Goal: Information Seeking & Learning: Learn about a topic

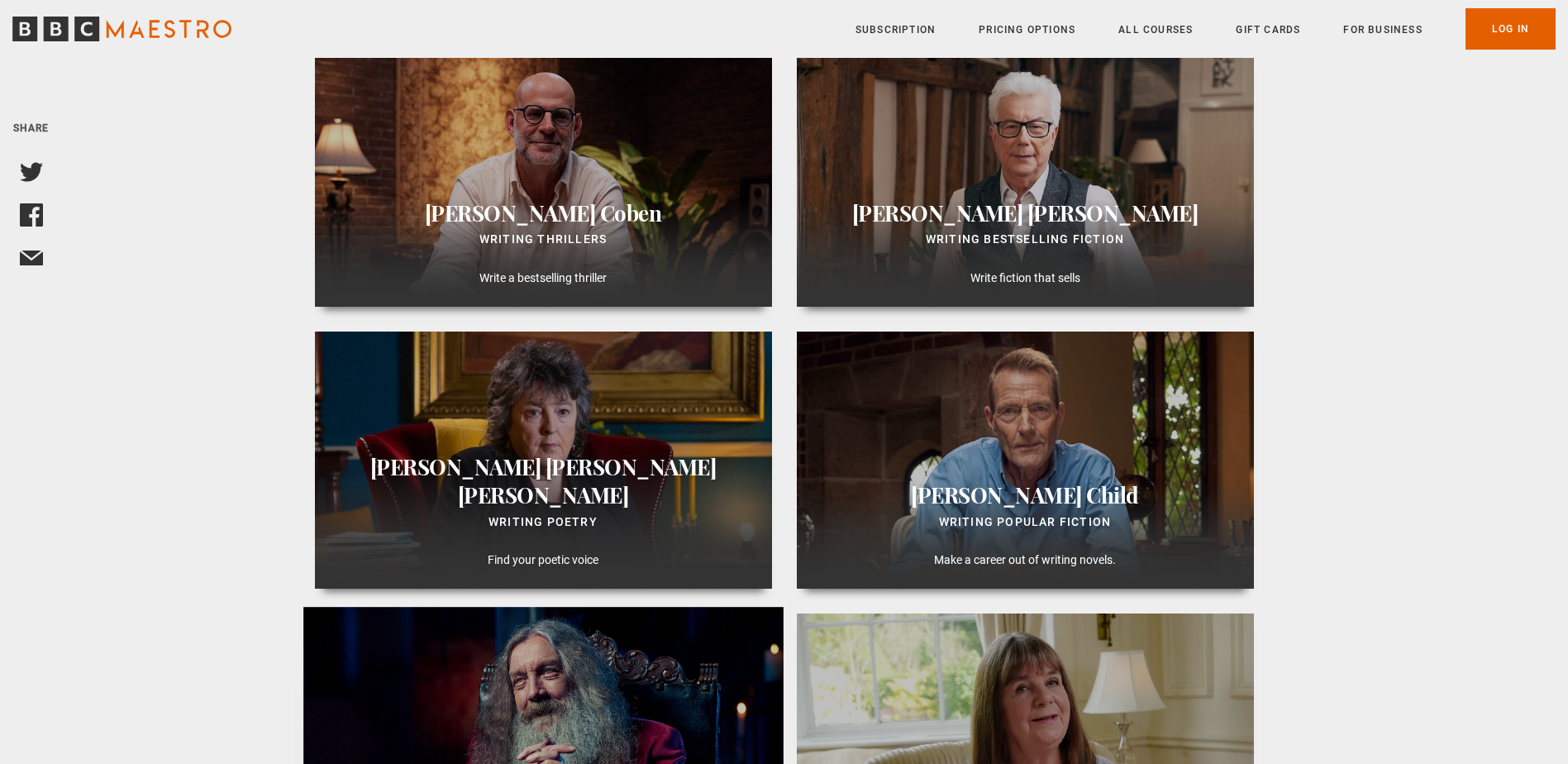
scroll to position [992, 0]
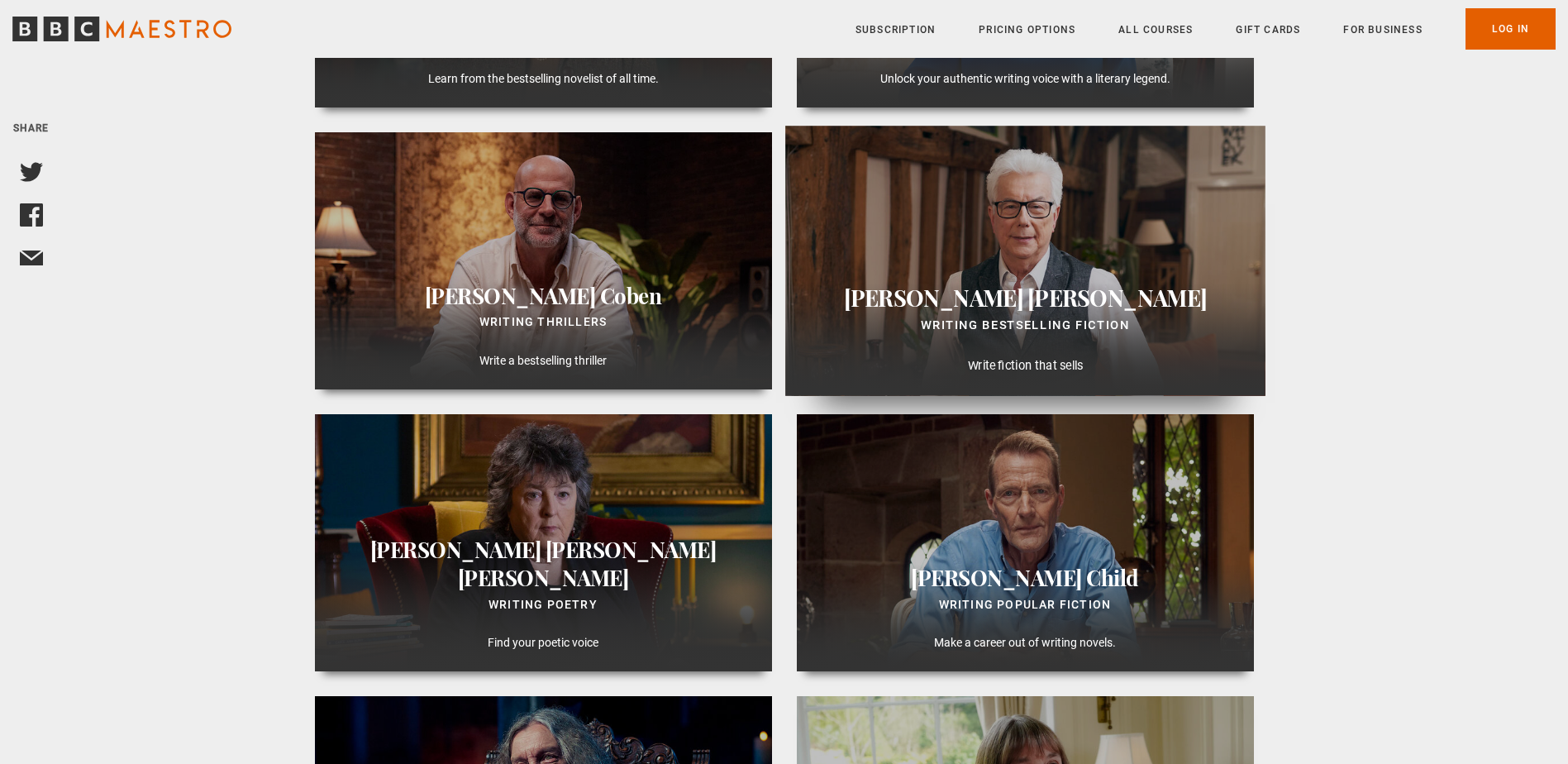
click at [968, 276] on div "Ken Follett Writing Bestselling Fiction Write fiction that sells" at bounding box center [1024, 260] width 480 height 270
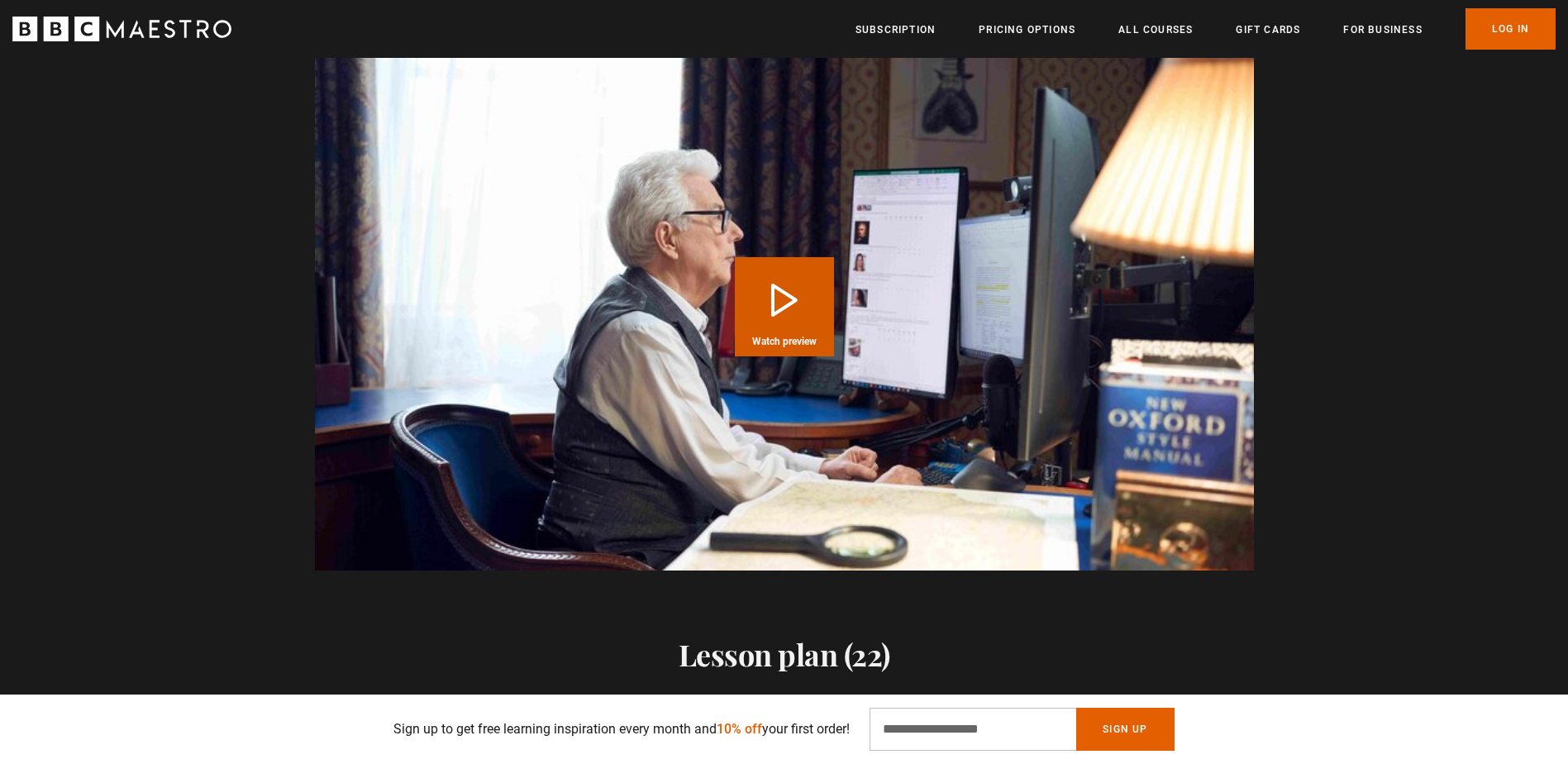
scroll to position [0, 649]
click at [794, 293] on button "Play Course overview for Writing Bestselling Fiction with Ken Follett Watch pre…" at bounding box center [784, 306] width 99 height 99
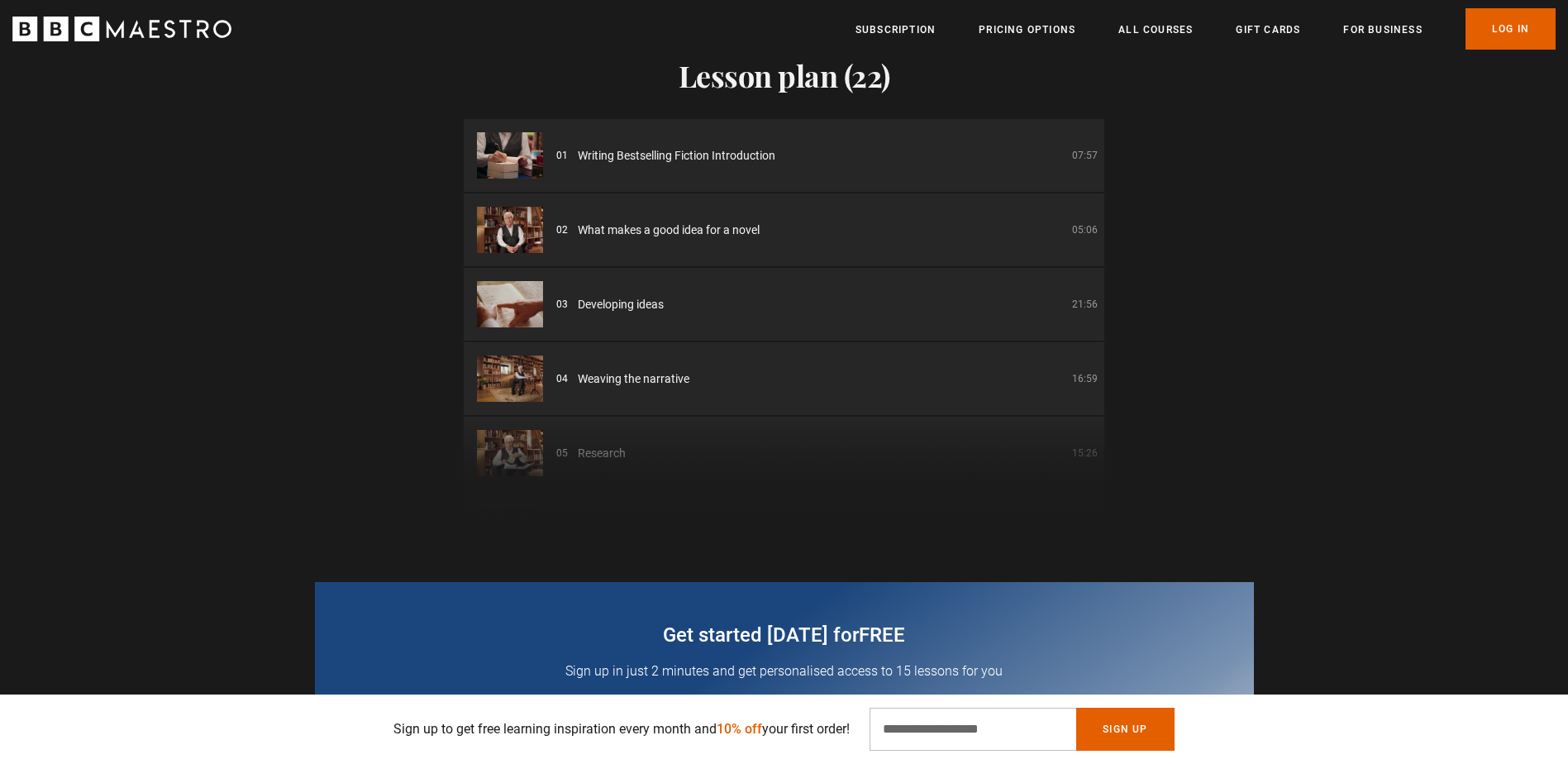
scroll to position [0, 3032]
drag, startPoint x: 1105, startPoint y: 177, endPoint x: 1153, endPoint y: 228, distance: 70.0
click at [1153, 228] on div "Lesson plan (22) 01 Writing Bestselling Fiction Introduction 07:57 02 What make…" at bounding box center [784, 254] width 1568 height 524
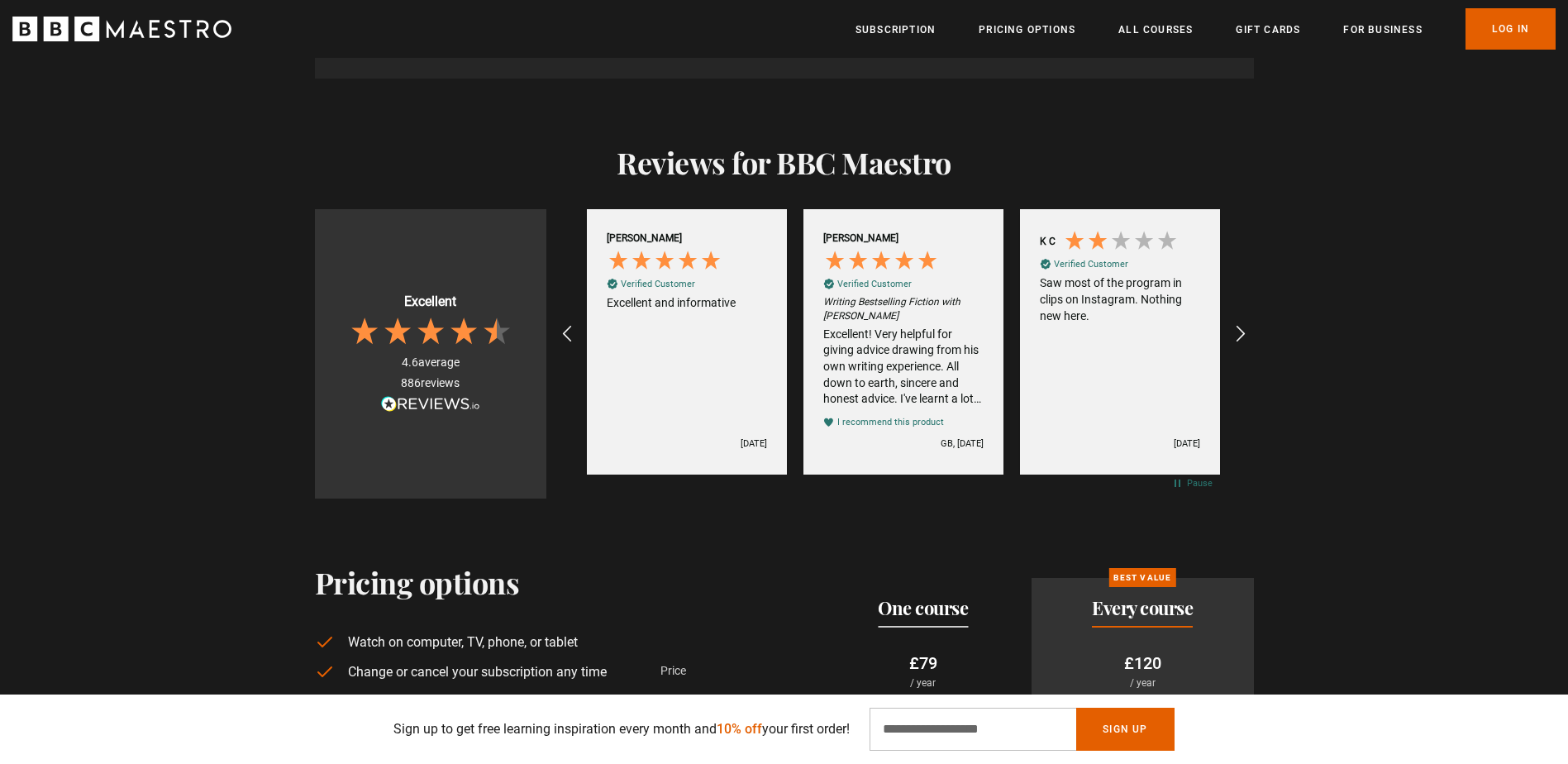
scroll to position [3307, 0]
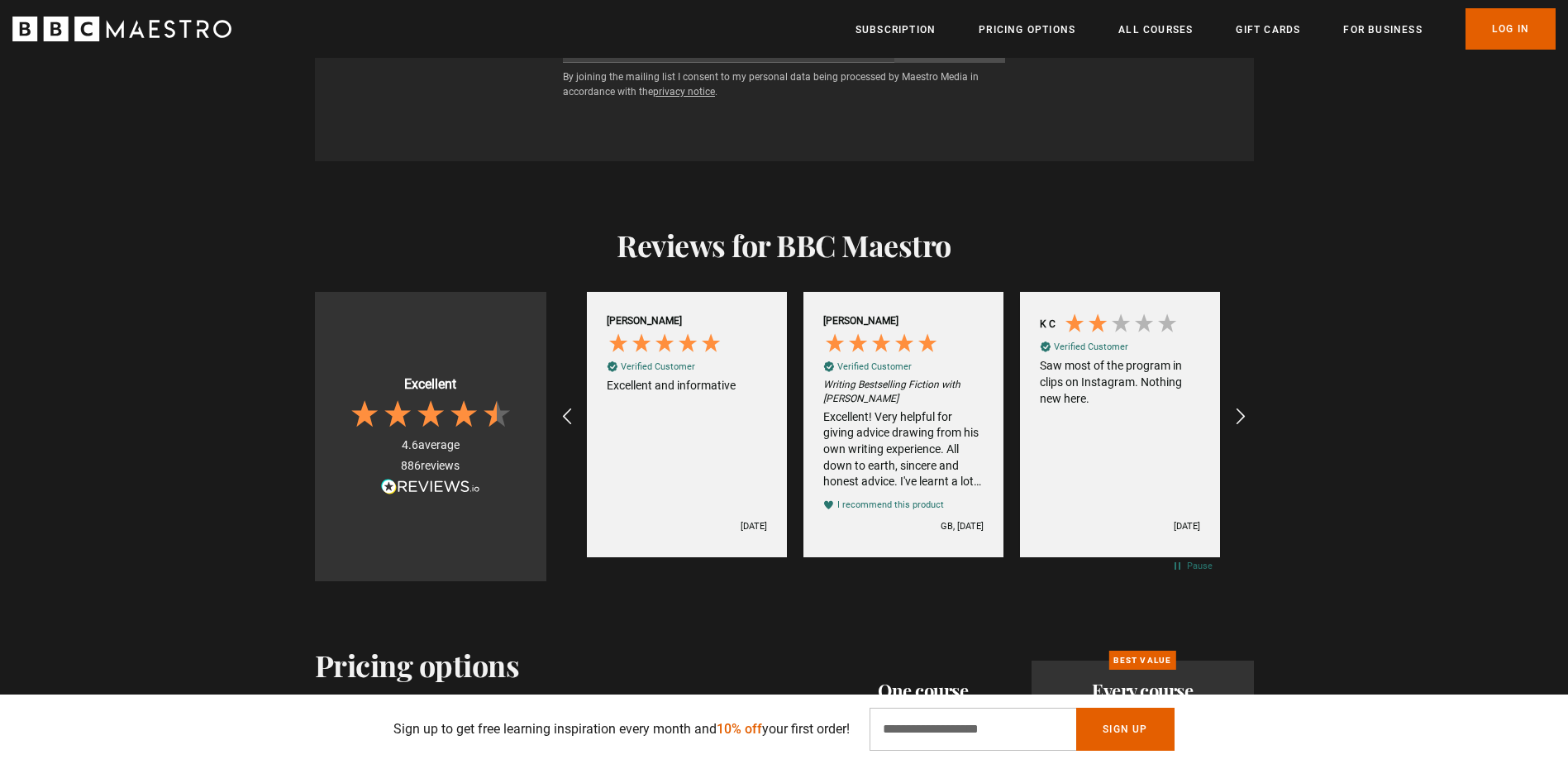
click at [163, 25] on icon "BBC Maestro" at bounding box center [121, 29] width 219 height 24
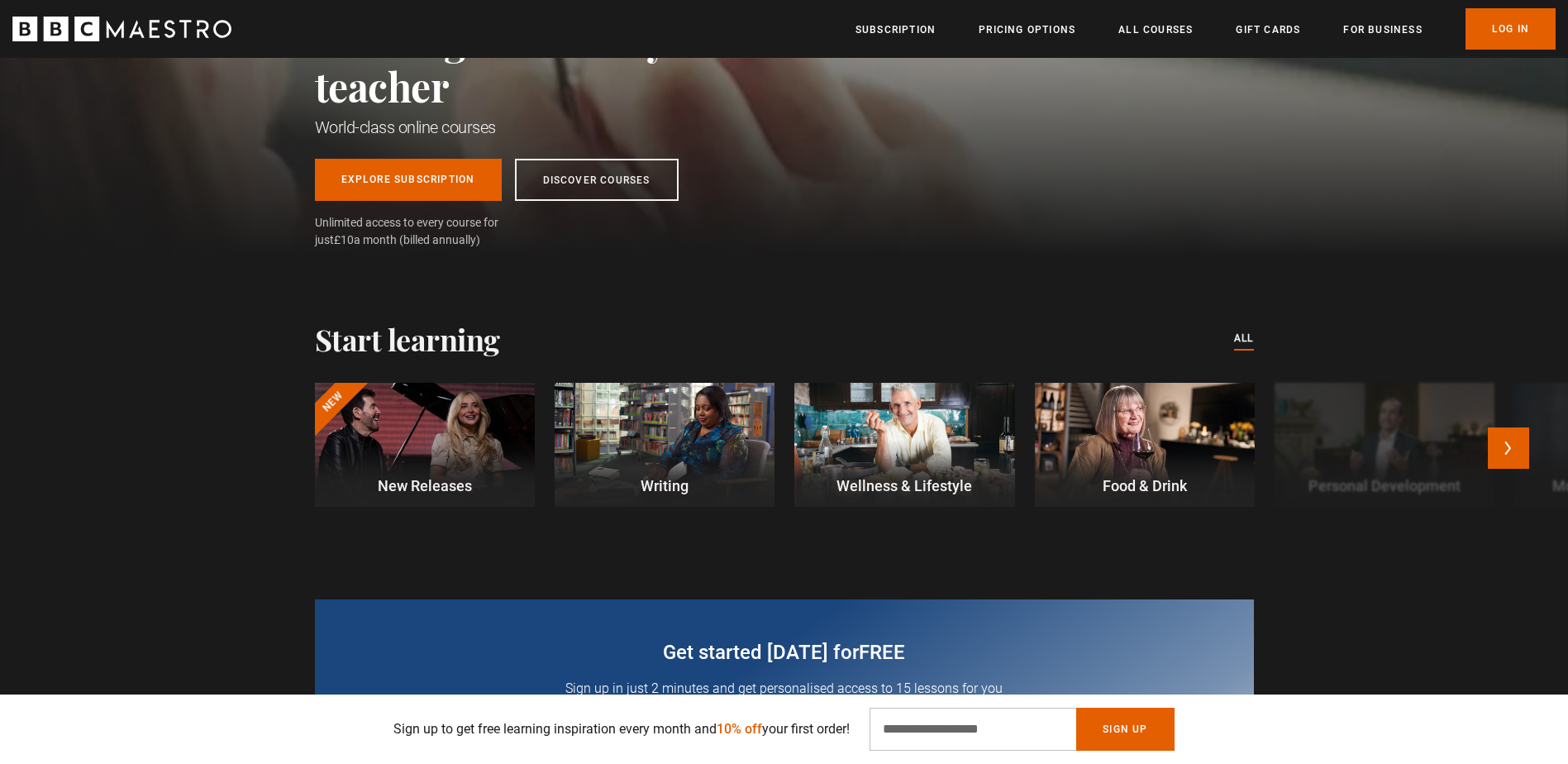
scroll to position [413, 0]
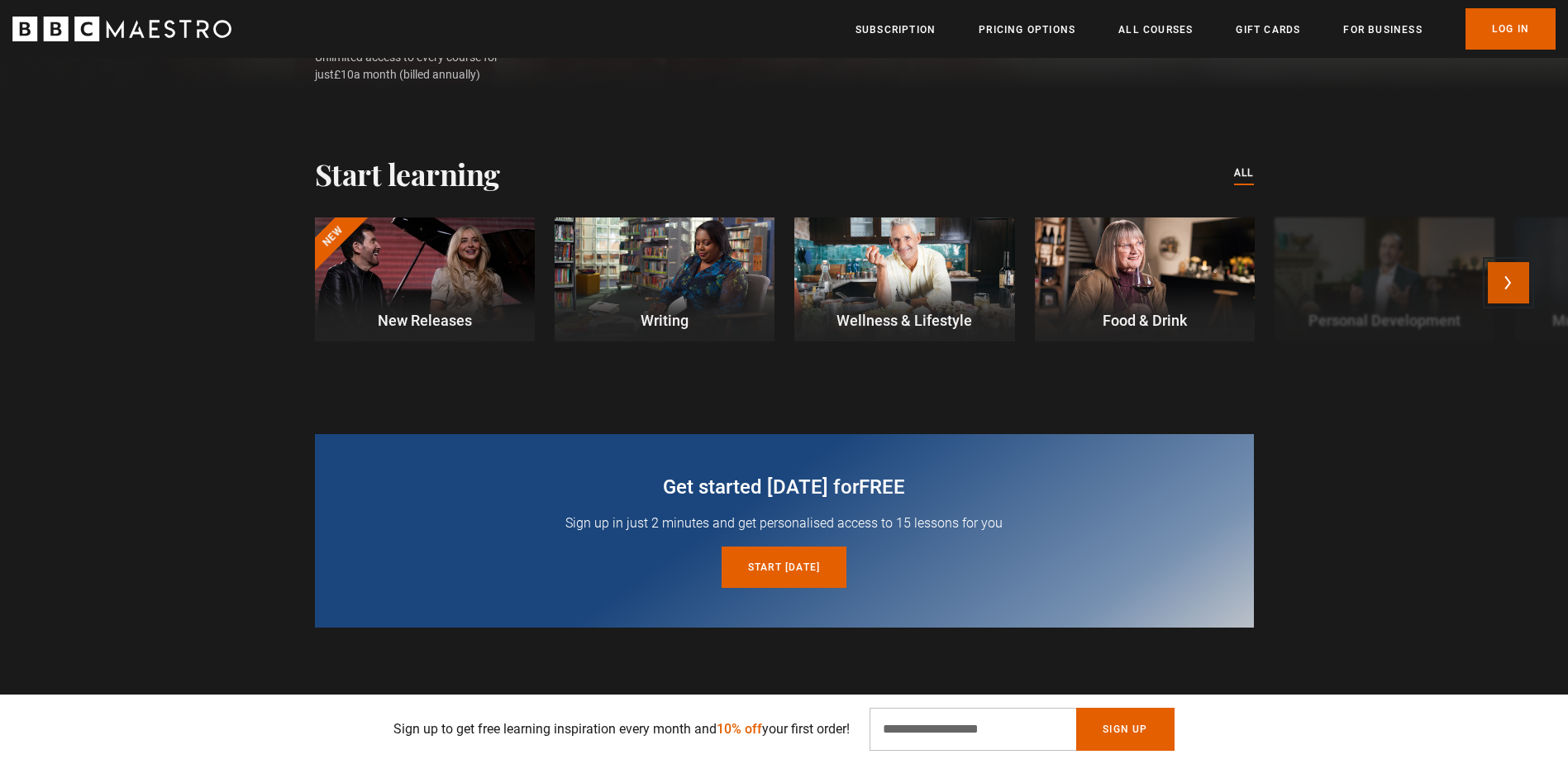
click at [1509, 283] on button "Next" at bounding box center [1508, 282] width 41 height 41
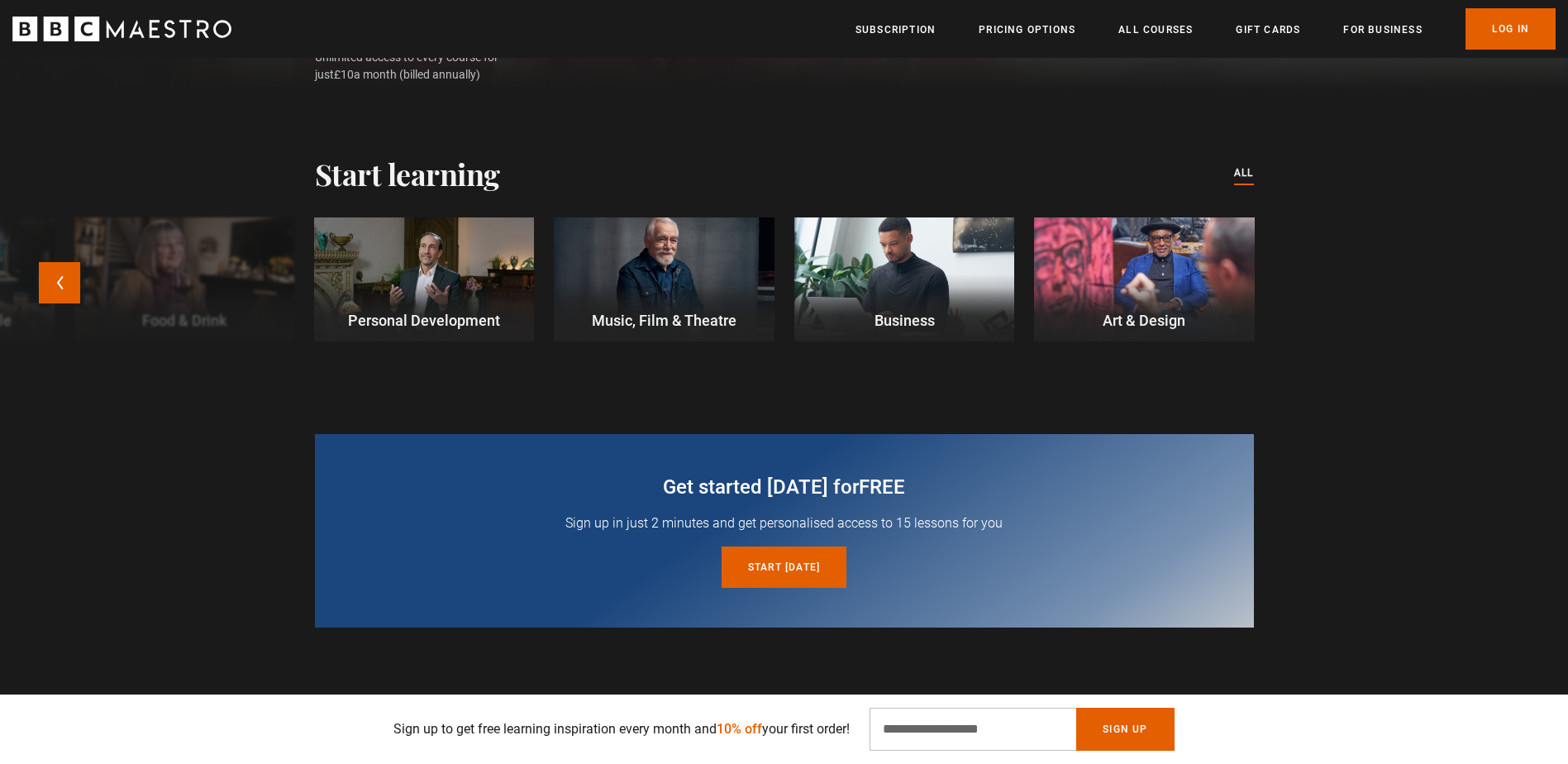
scroll to position [0, 217]
click at [884, 270] on div at bounding box center [905, 280] width 220 height 124
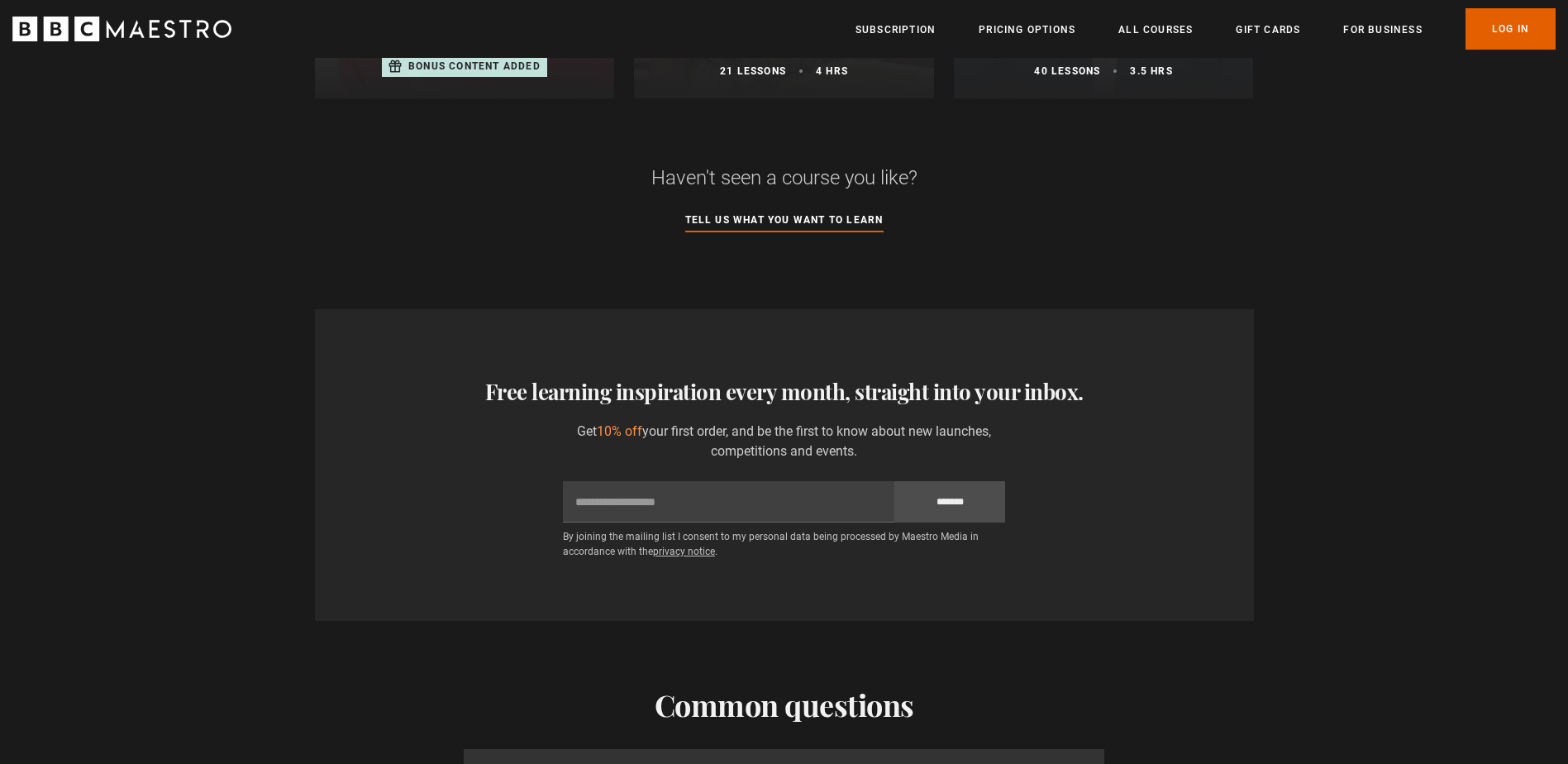
scroll to position [1736, 0]
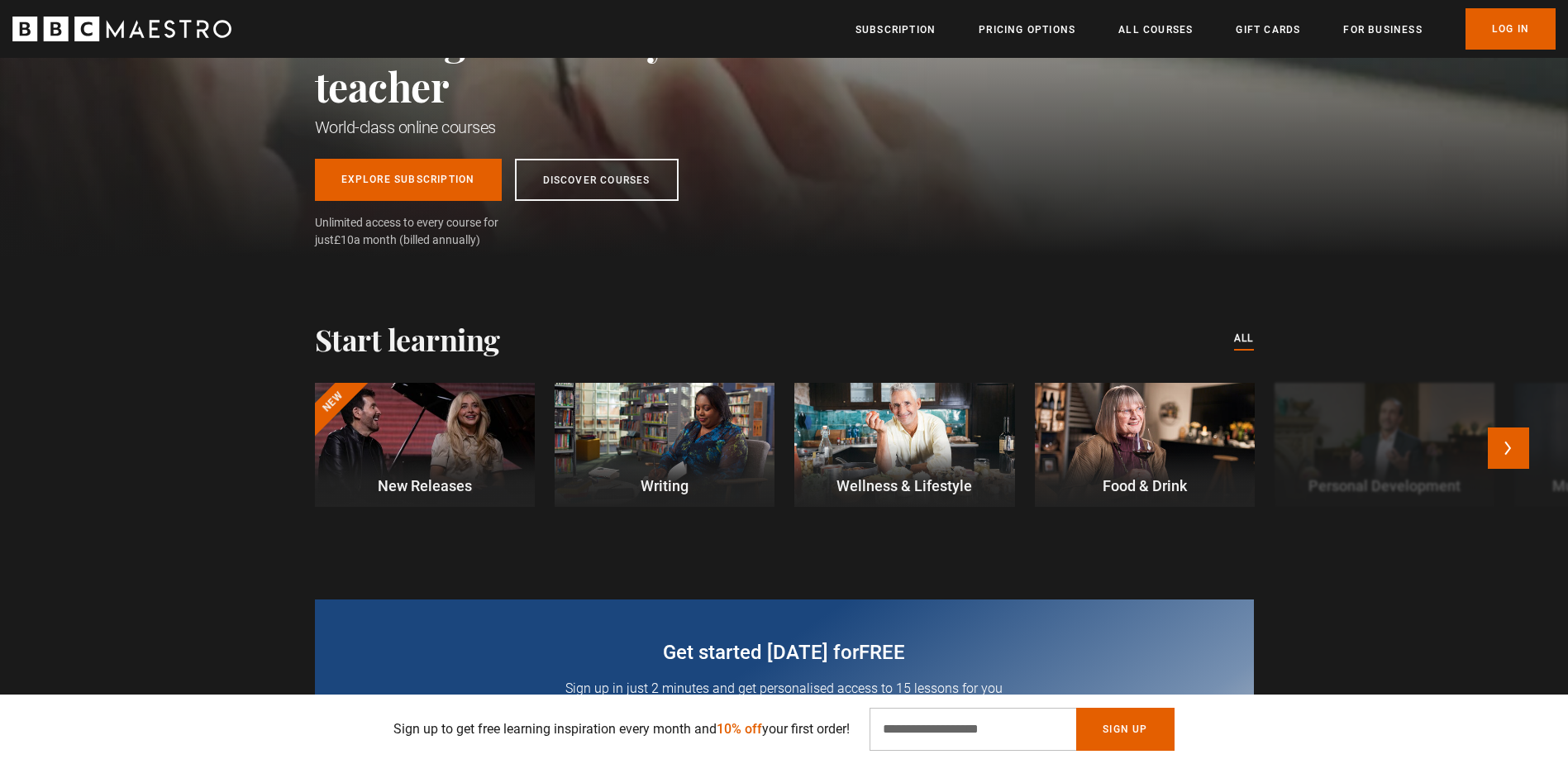
click at [916, 415] on div at bounding box center [905, 445] width 220 height 124
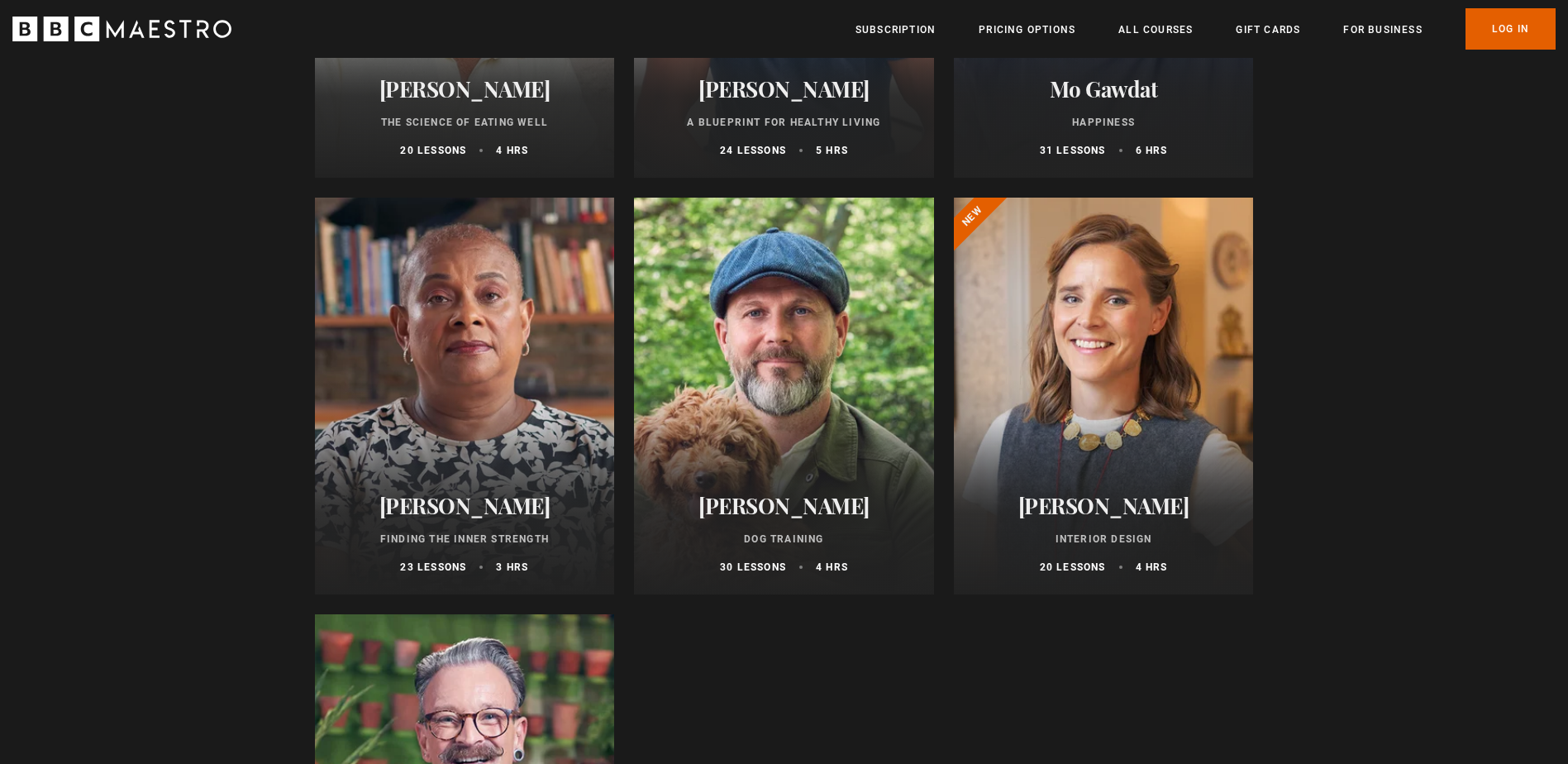
scroll to position [1406, 0]
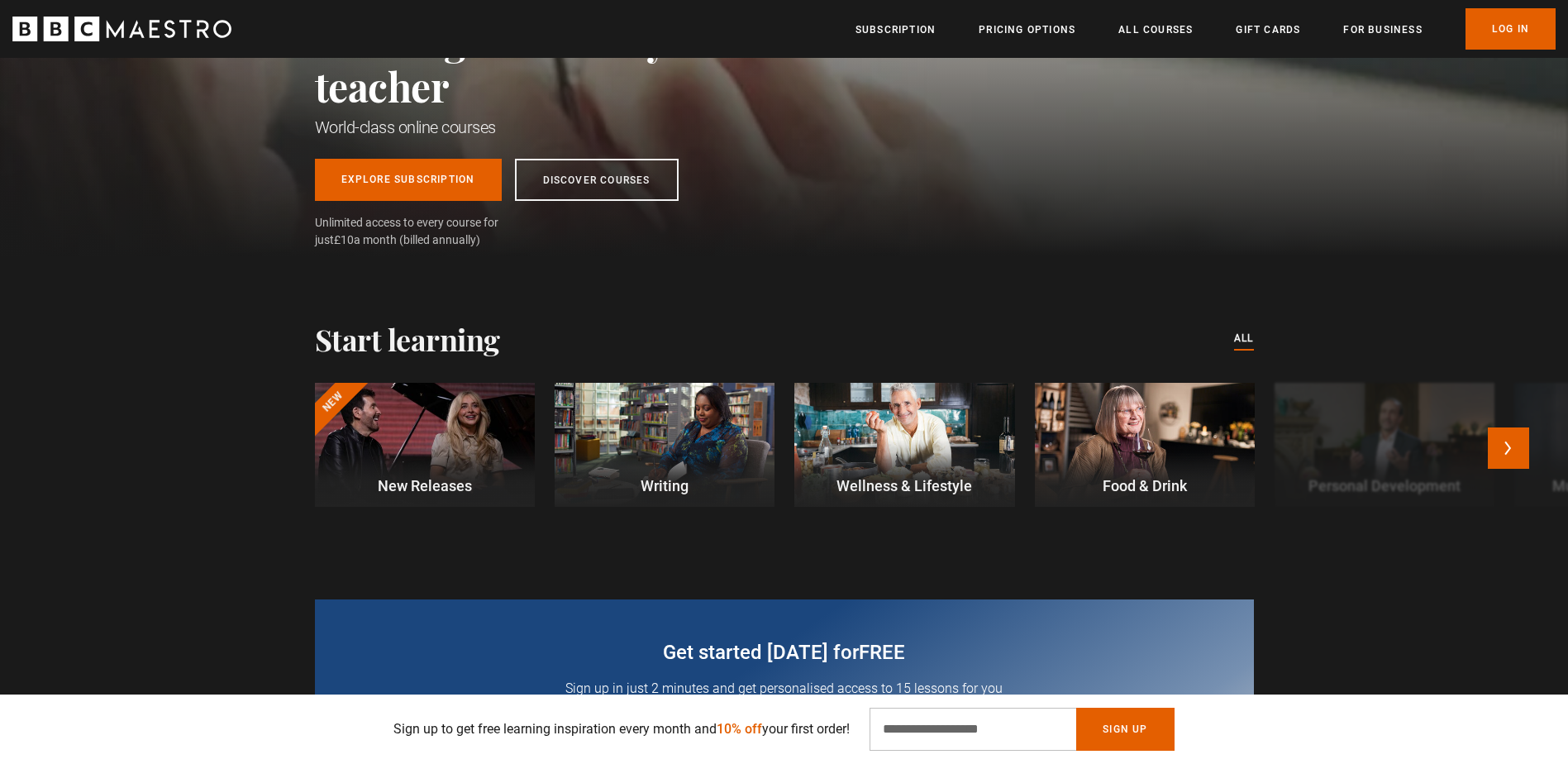
click at [499, 415] on div at bounding box center [425, 445] width 220 height 124
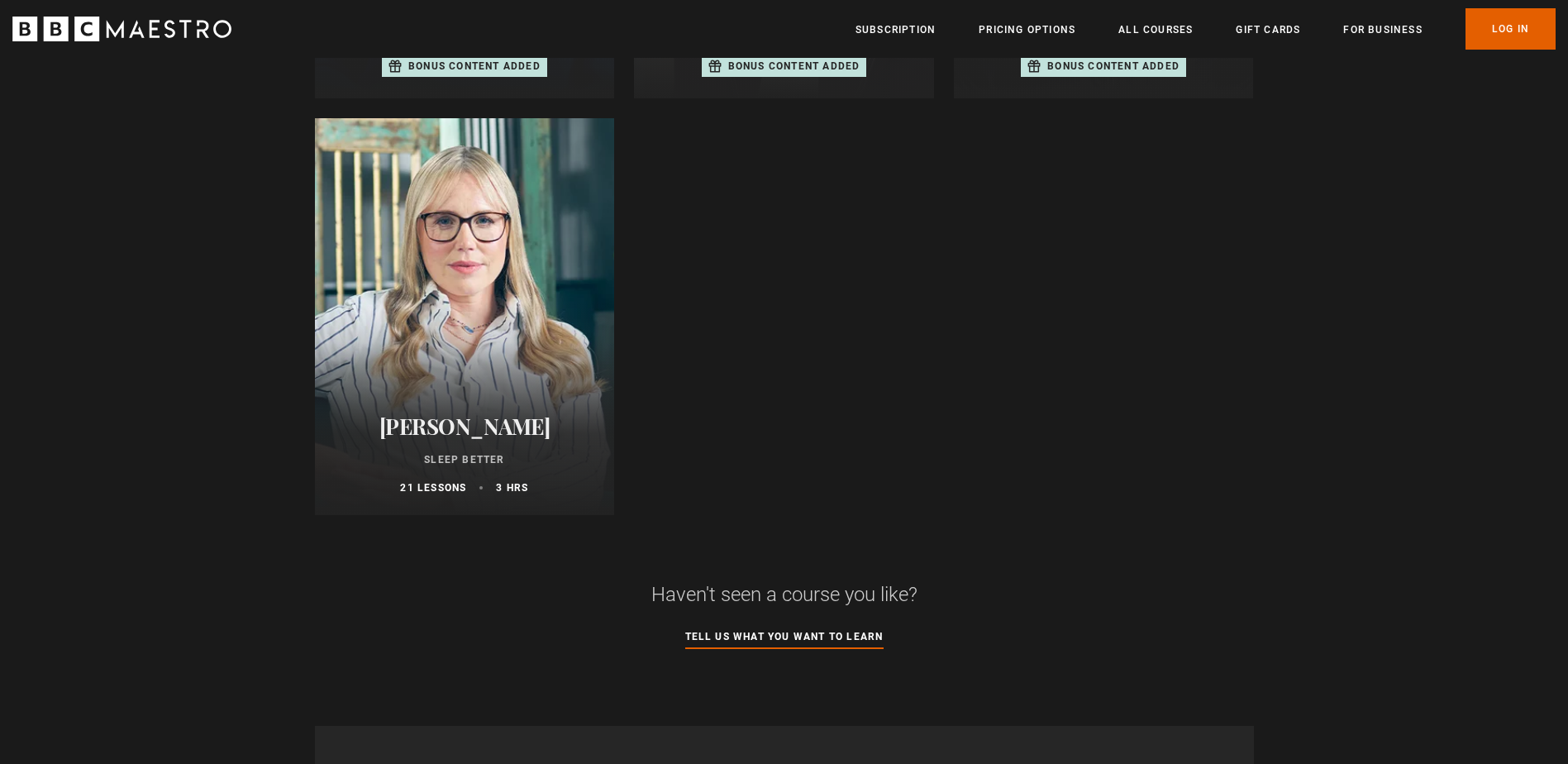
scroll to position [1901, 0]
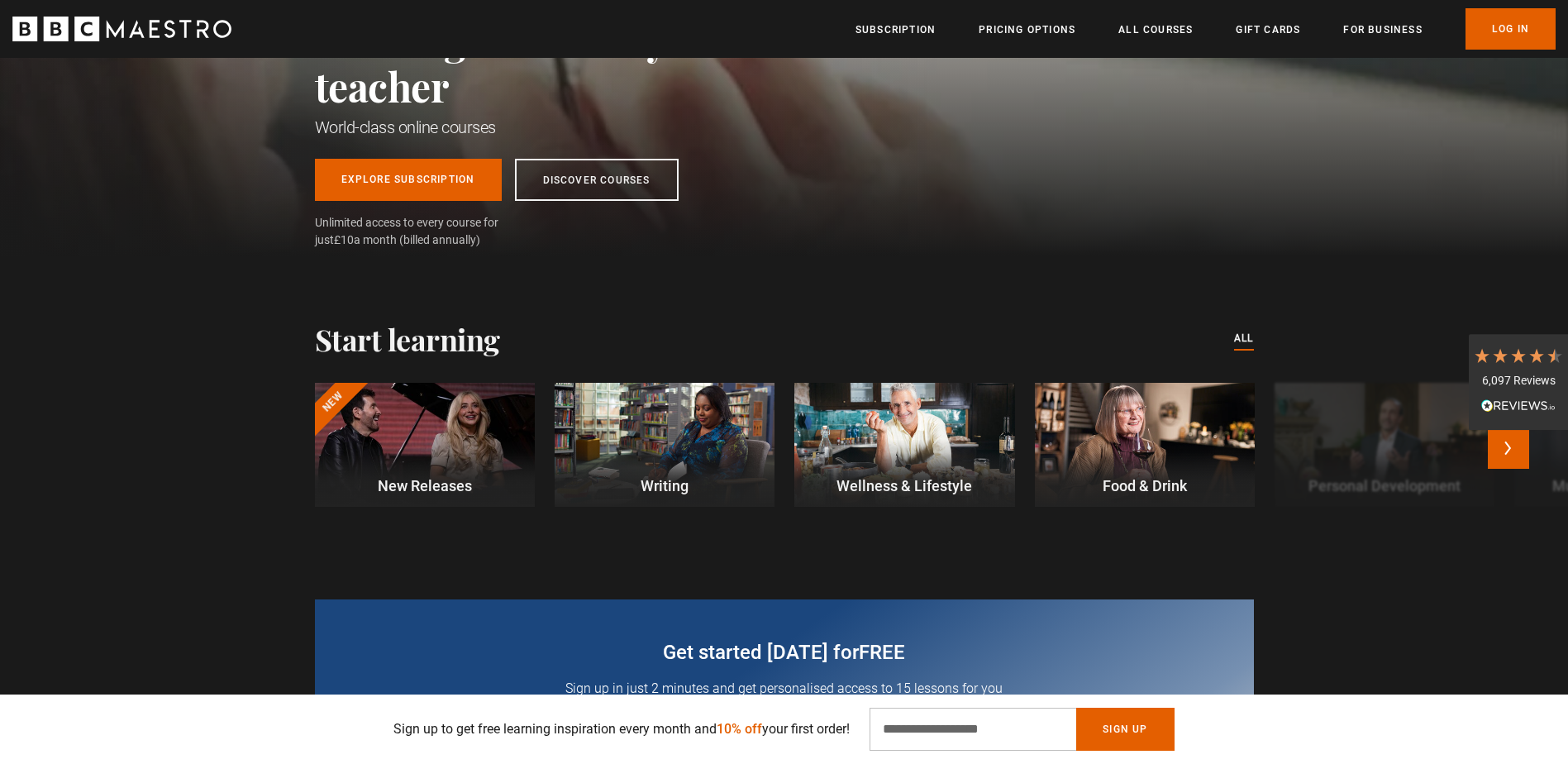
click at [664, 396] on div at bounding box center [665, 445] width 220 height 124
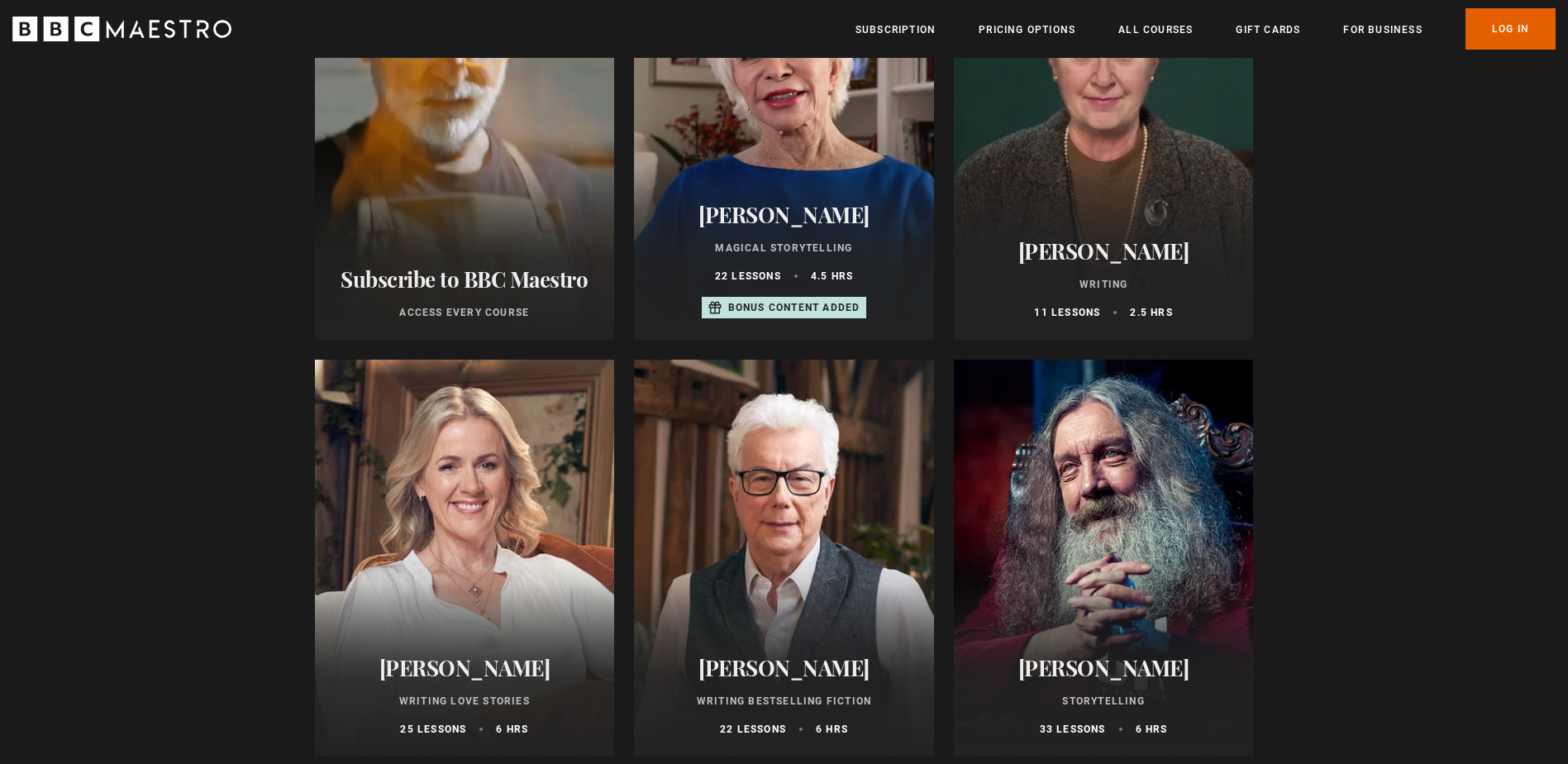
scroll to position [827, 0]
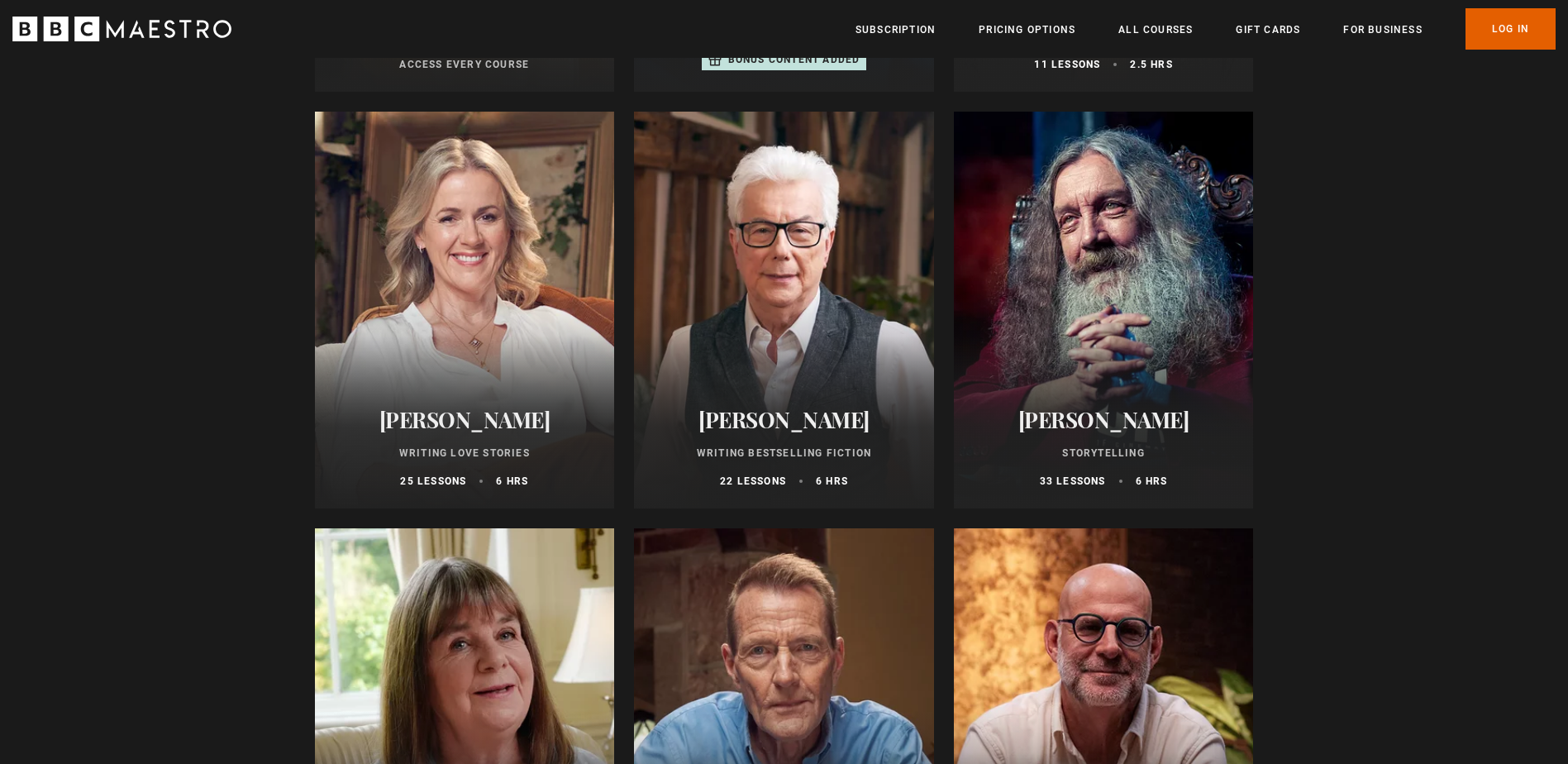
click at [1240, 304] on div at bounding box center [1103, 310] width 300 height 397
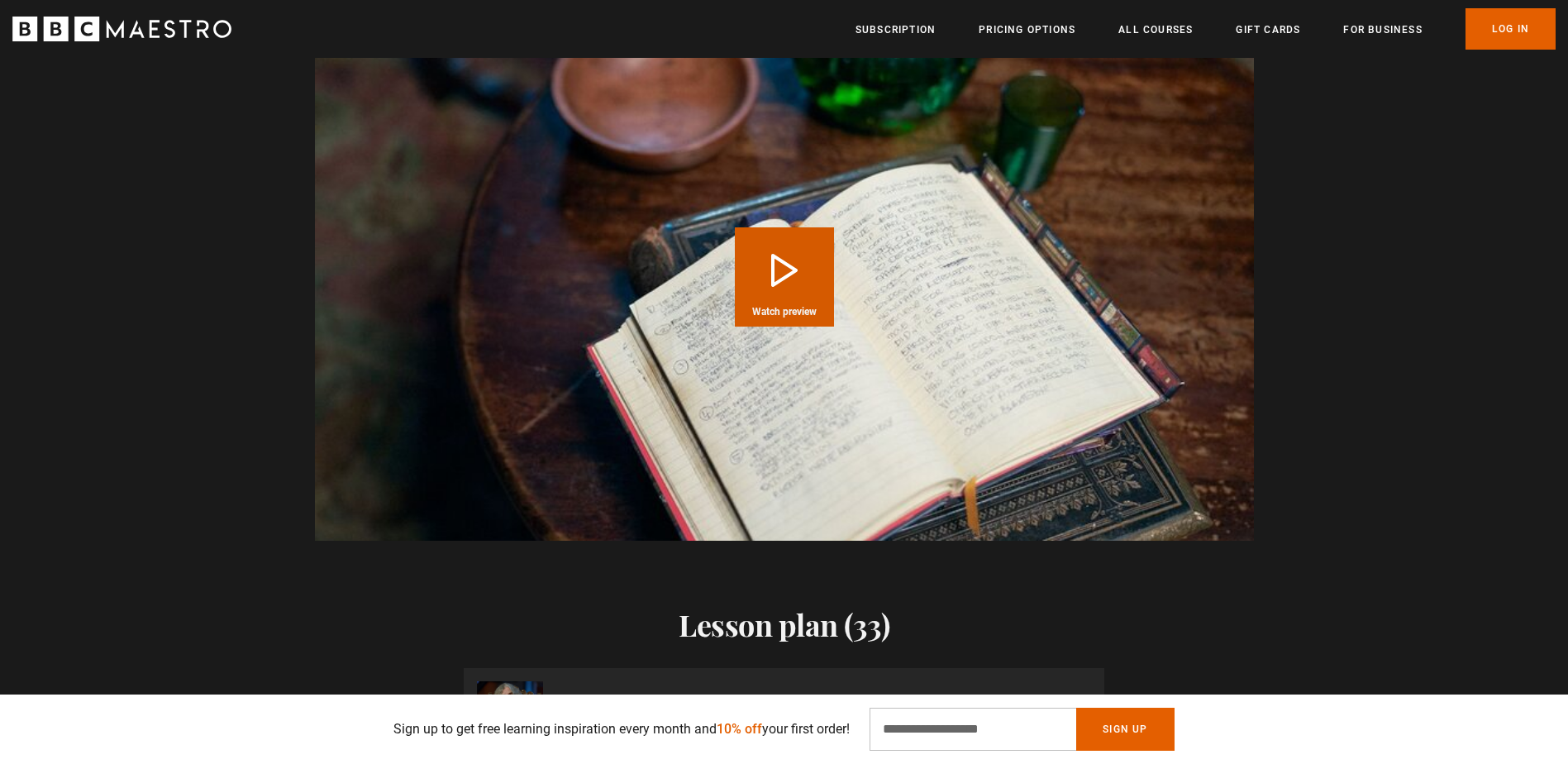
click at [785, 274] on button "Play Course overview for Storytelling with [PERSON_NAME] Watch preview" at bounding box center [784, 276] width 99 height 99
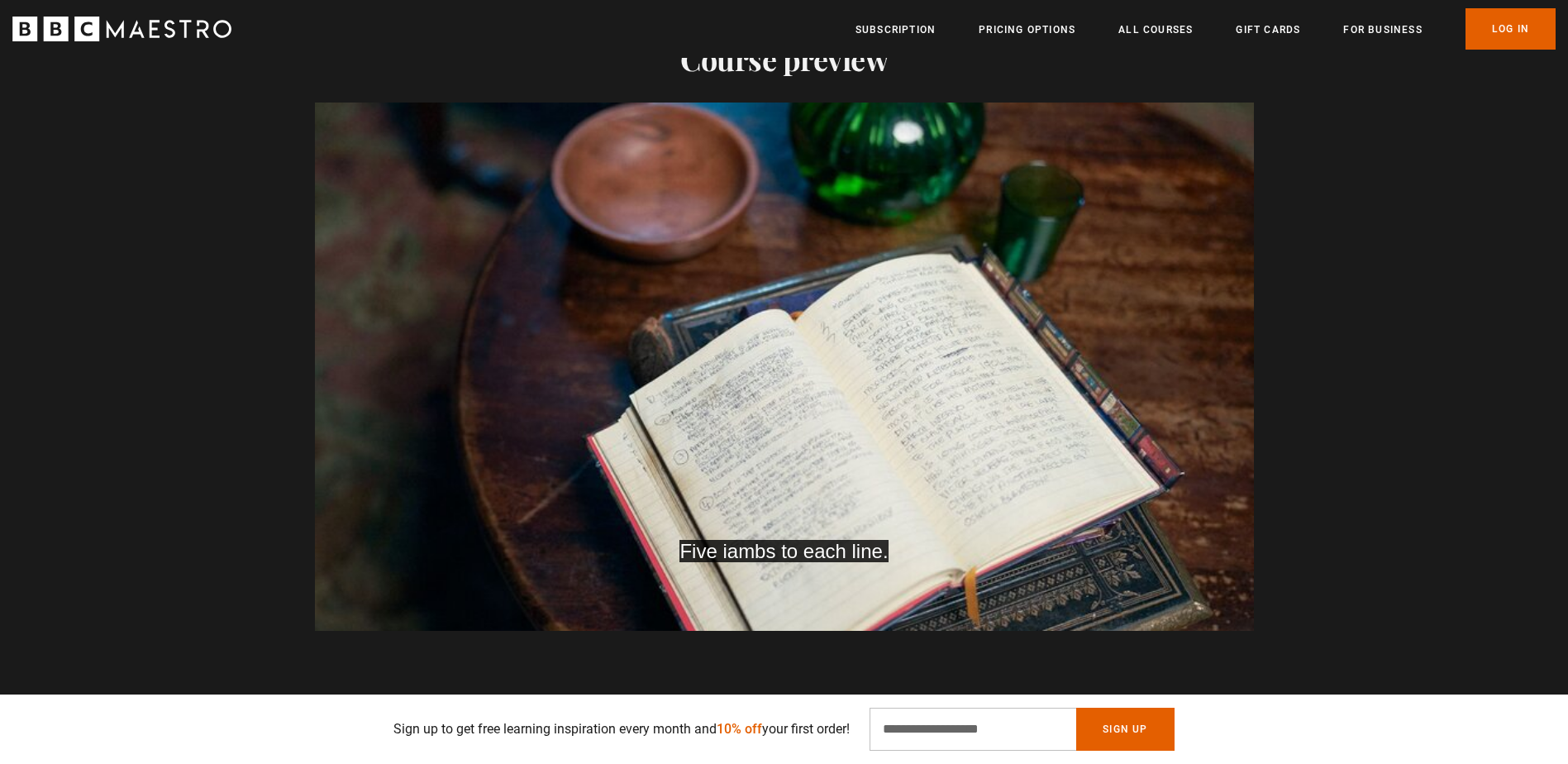
scroll to position [0, 2166]
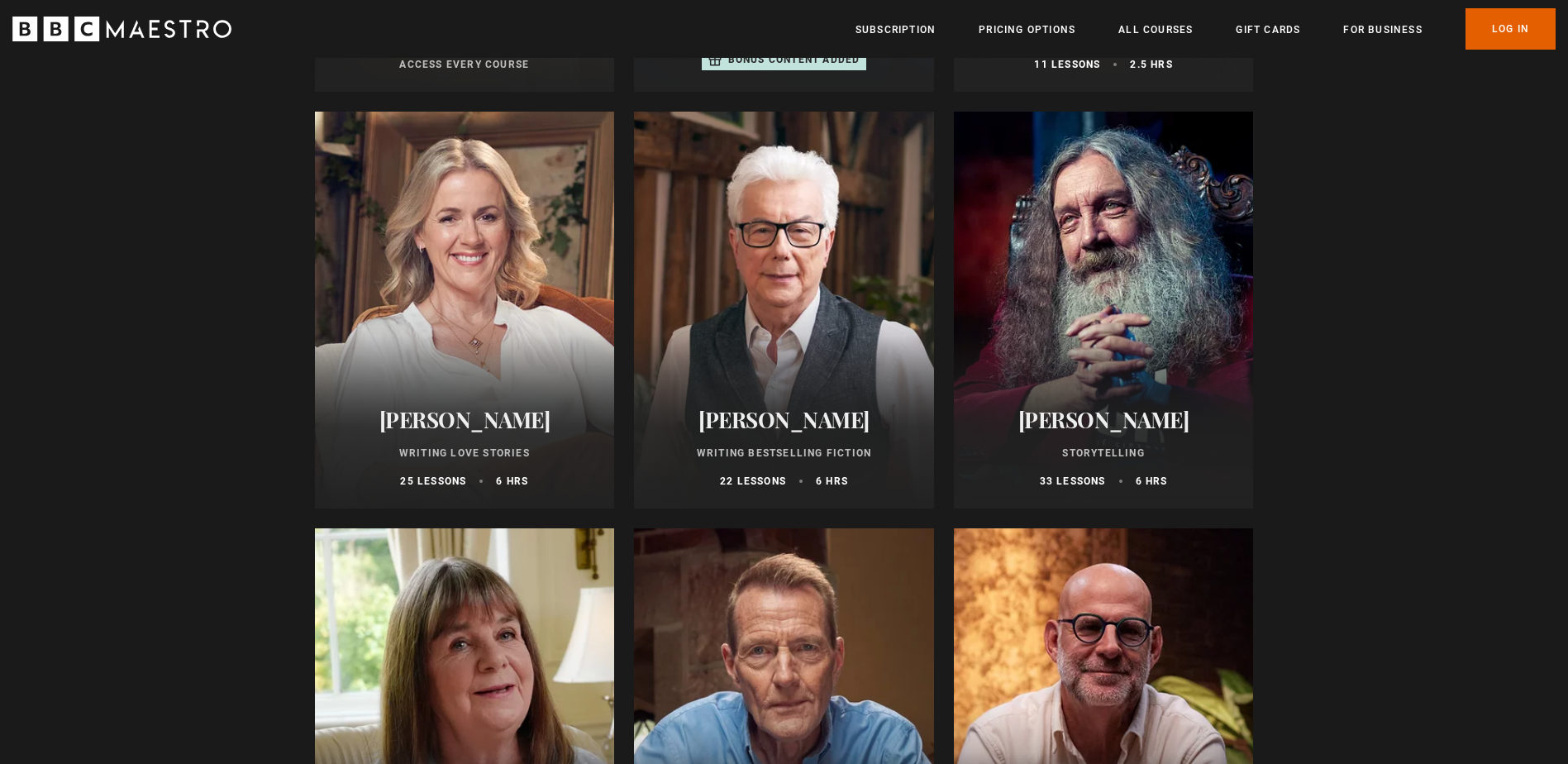
scroll to position [992, 0]
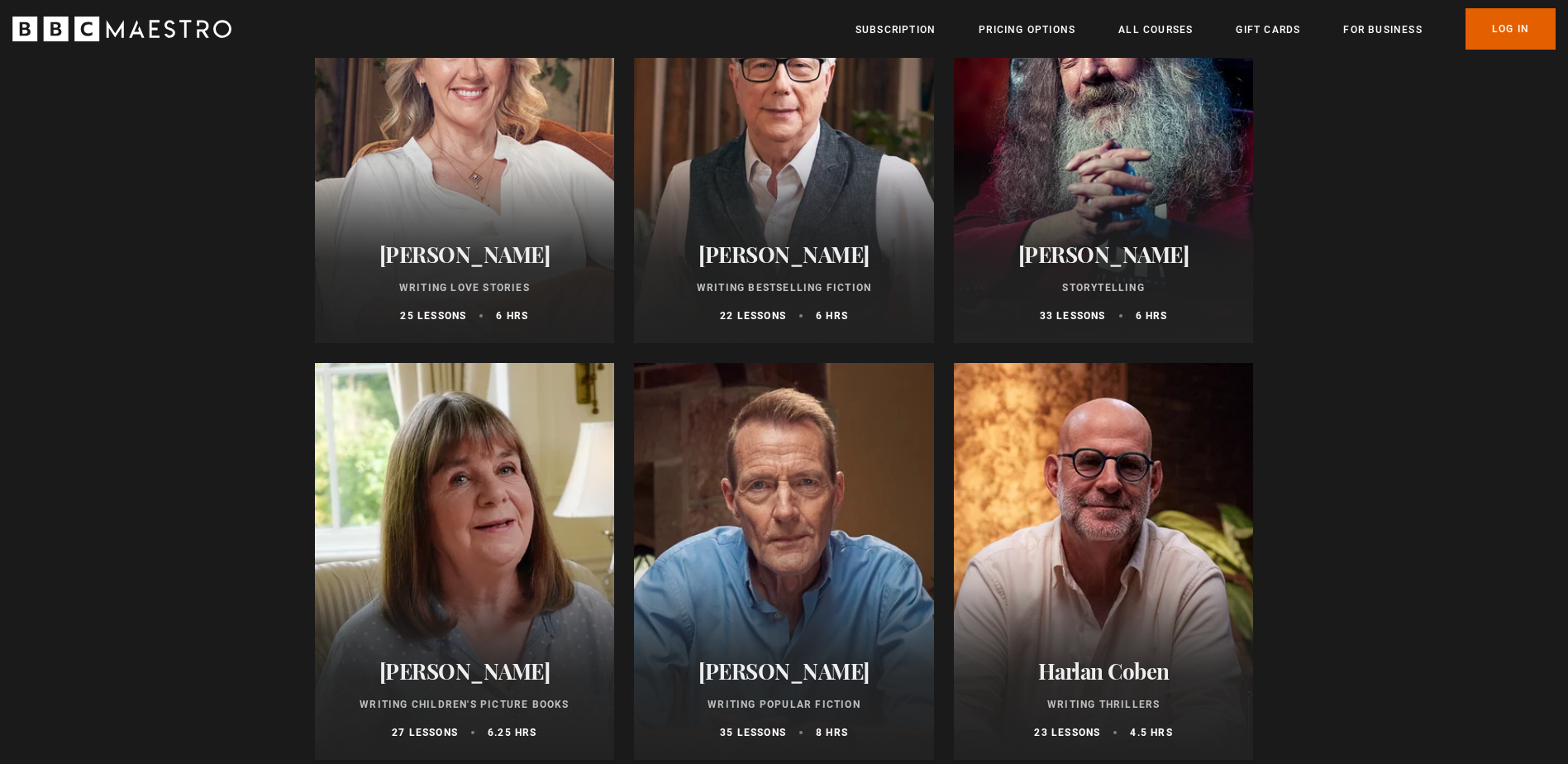
click at [813, 521] on div at bounding box center [783, 561] width 300 height 397
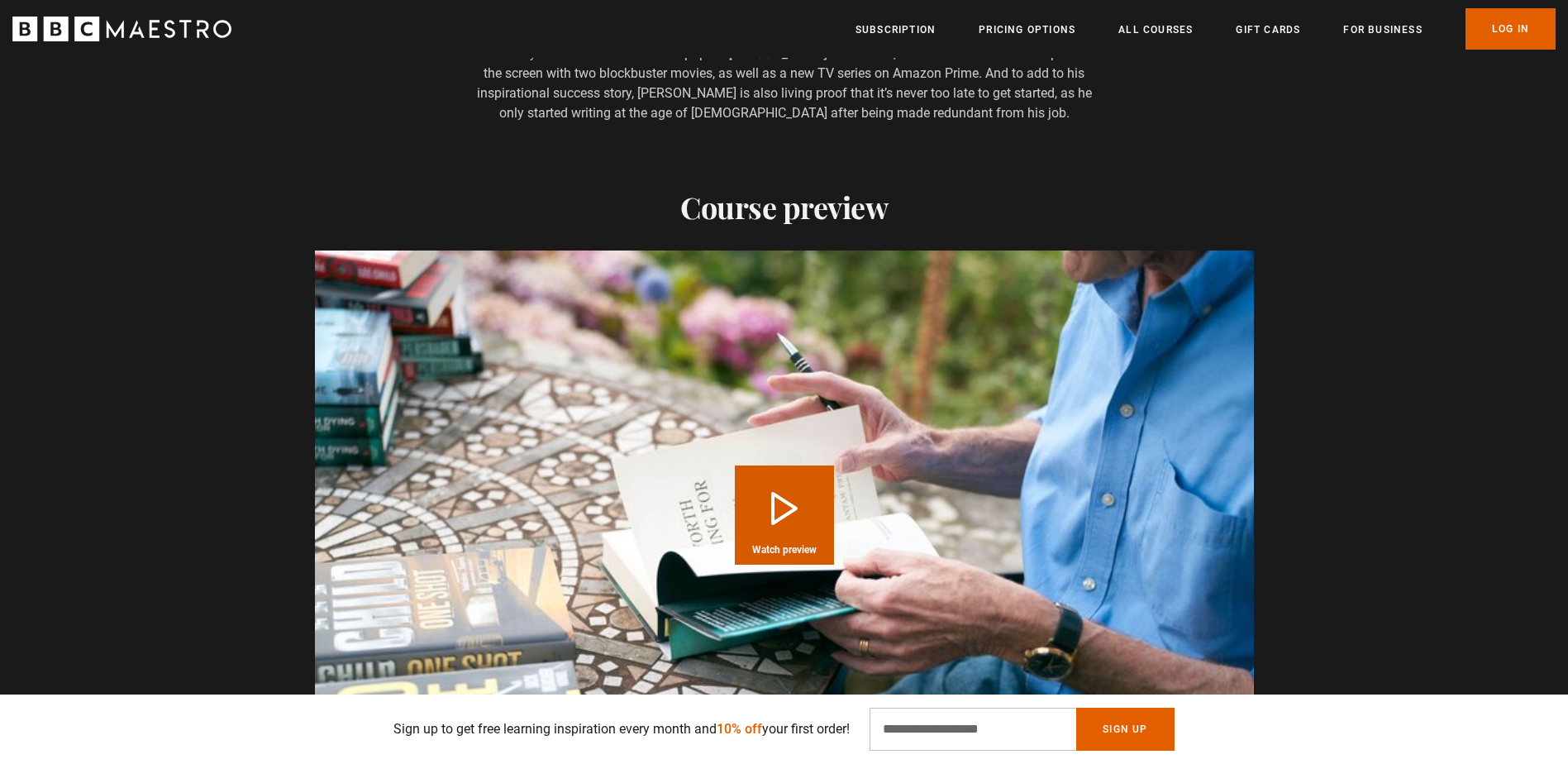
click at [753, 514] on button "Play Course overview for Writing Popular Fiction with [PERSON_NAME] Watch previ…" at bounding box center [784, 514] width 99 height 99
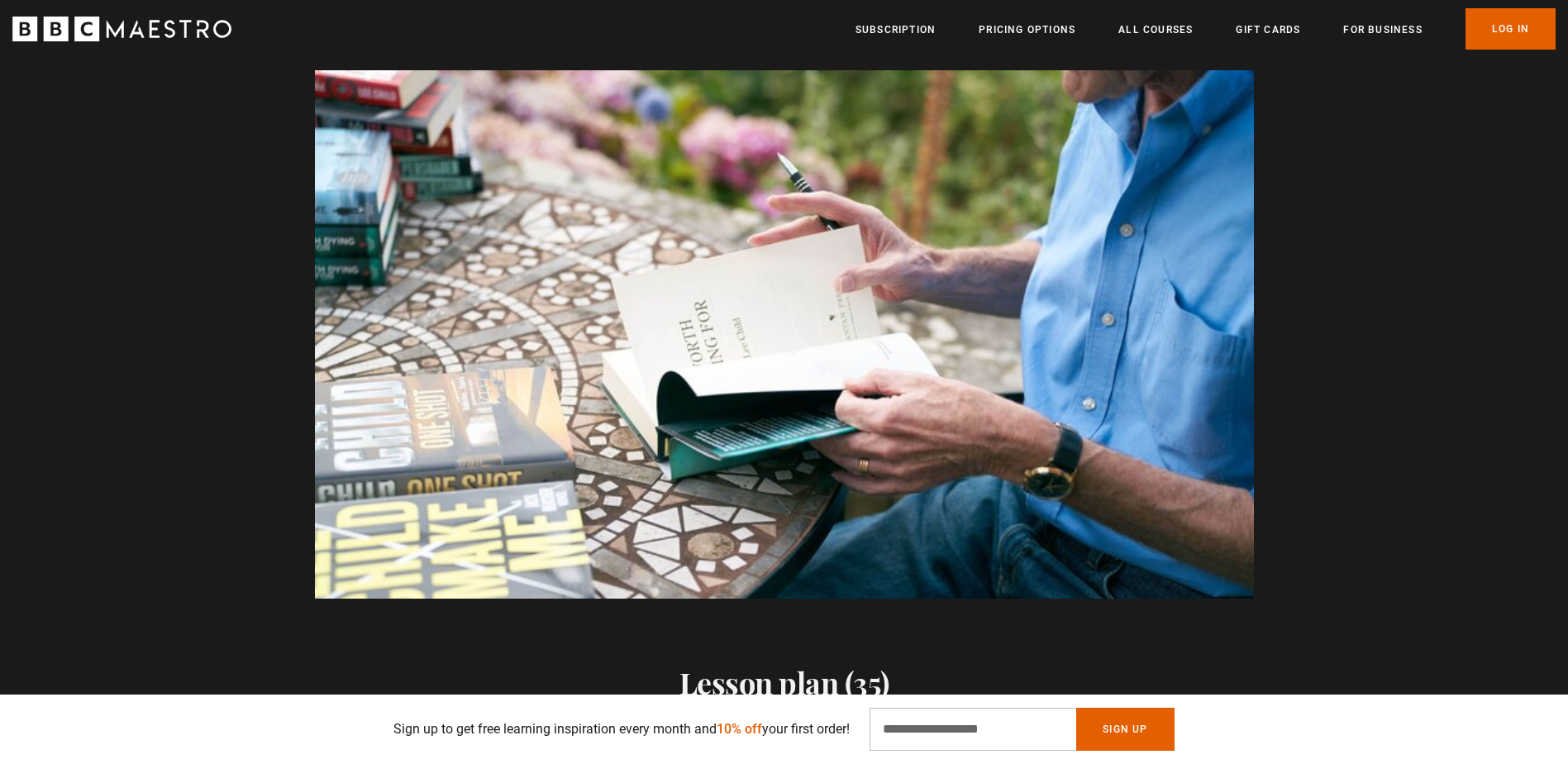
scroll to position [0, 1949]
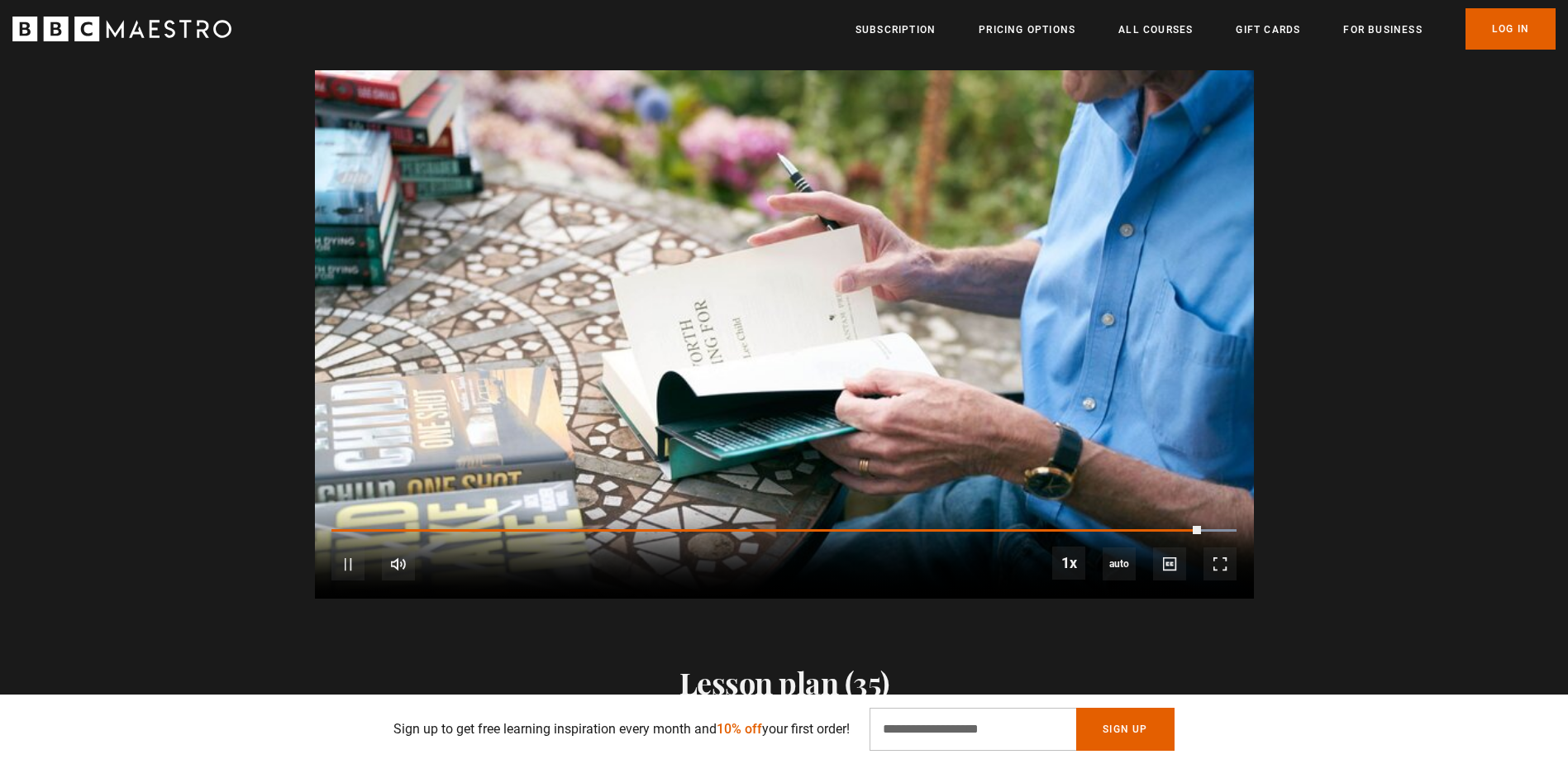
click at [765, 413] on video "Video Player" at bounding box center [784, 334] width 939 height 528
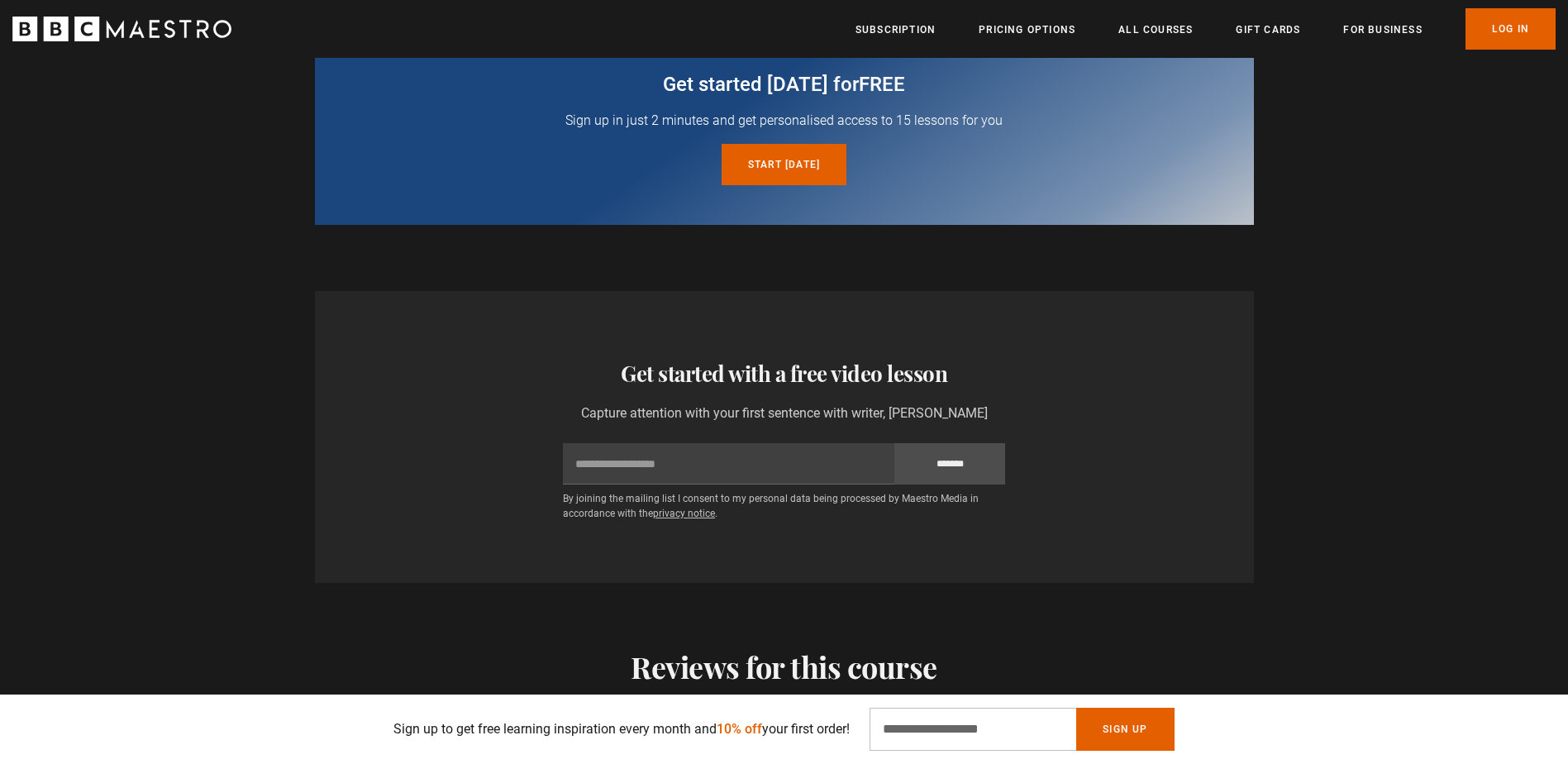
scroll to position [3157, 0]
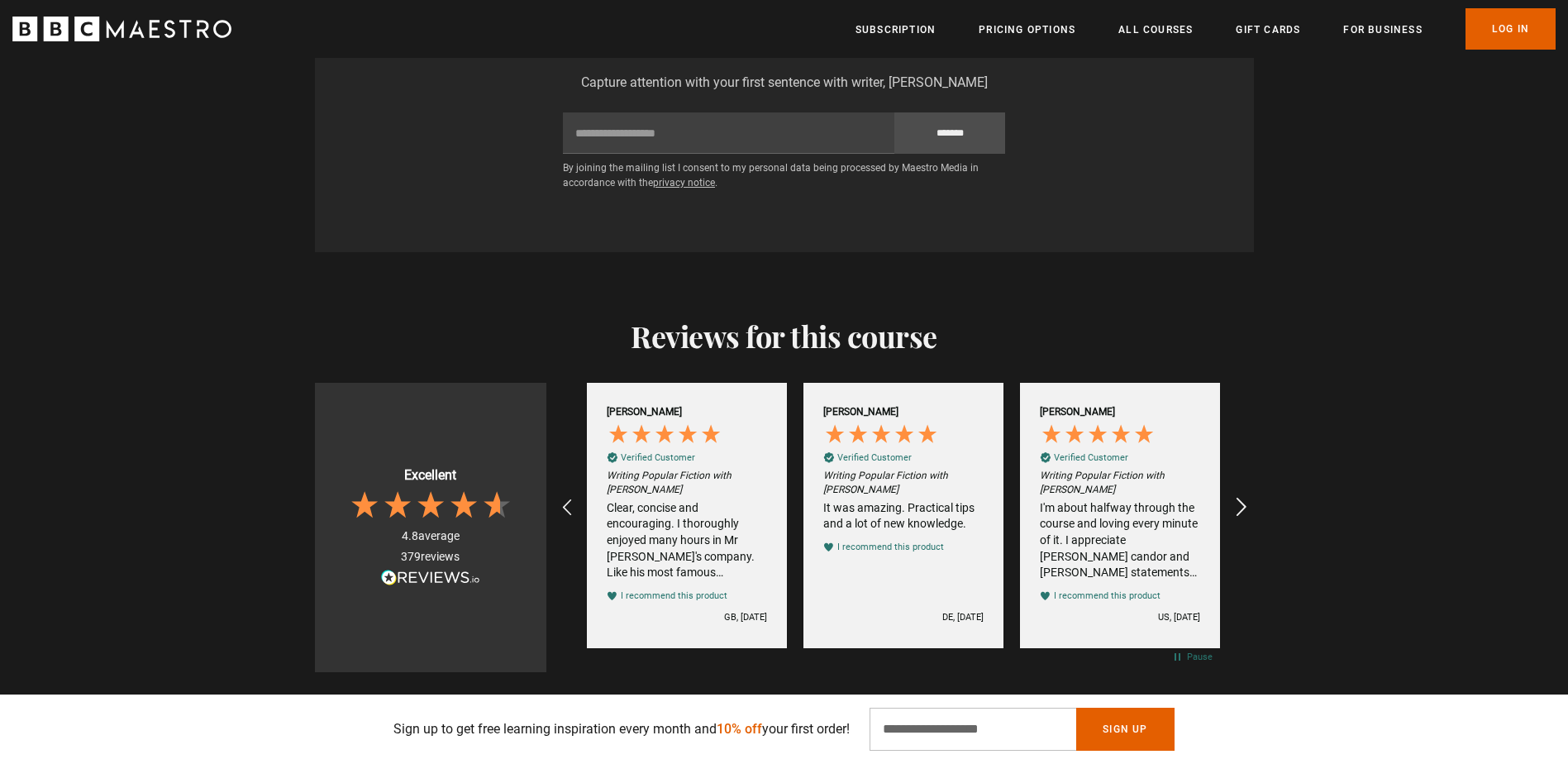
click at [1237, 505] on icon "REVIEWS.io Carousel Scroll Right" at bounding box center [1240, 507] width 23 height 23
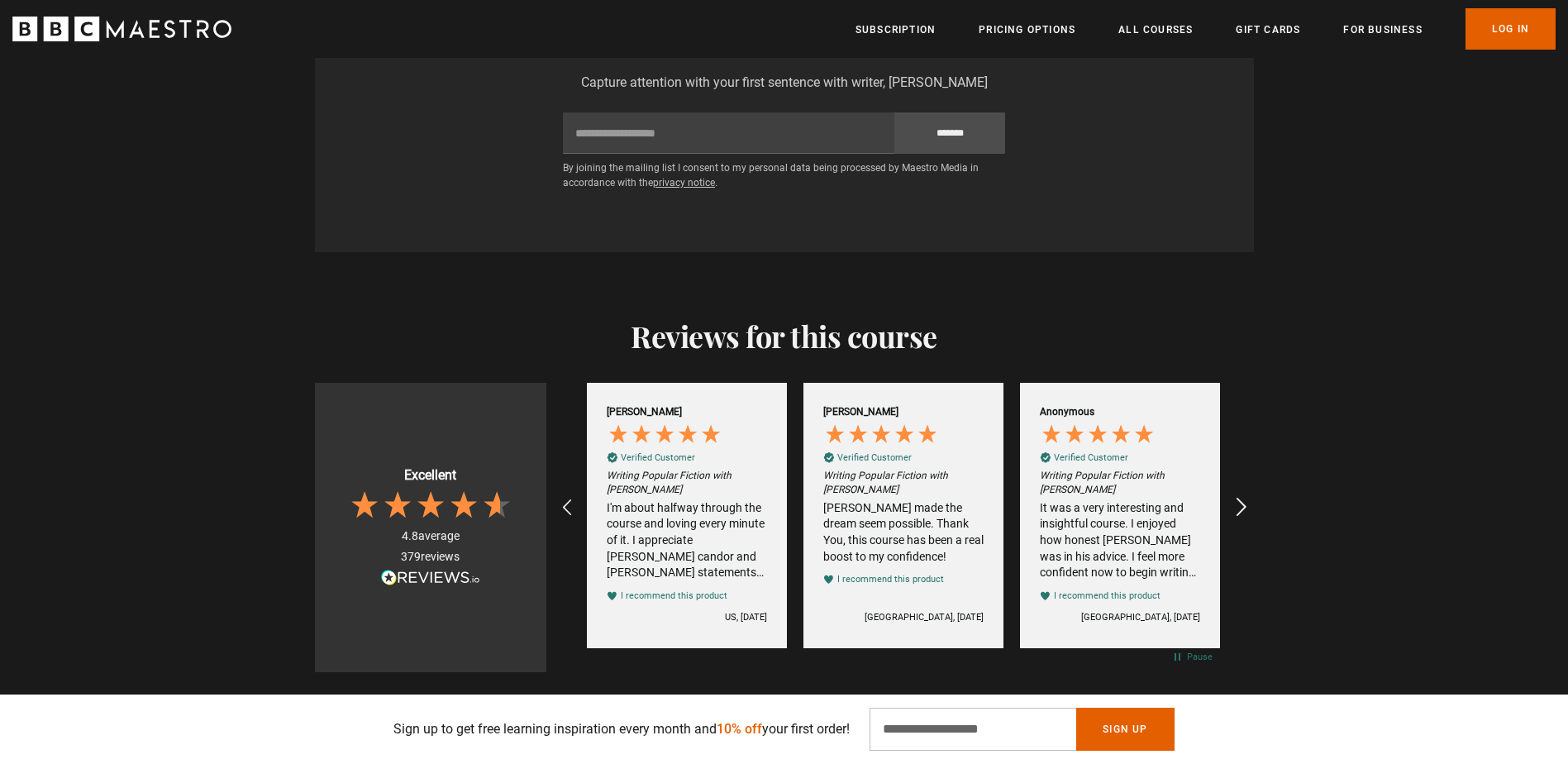
click at [1237, 505] on icon "REVIEWS.io Carousel Scroll Right" at bounding box center [1240, 507] width 23 height 23
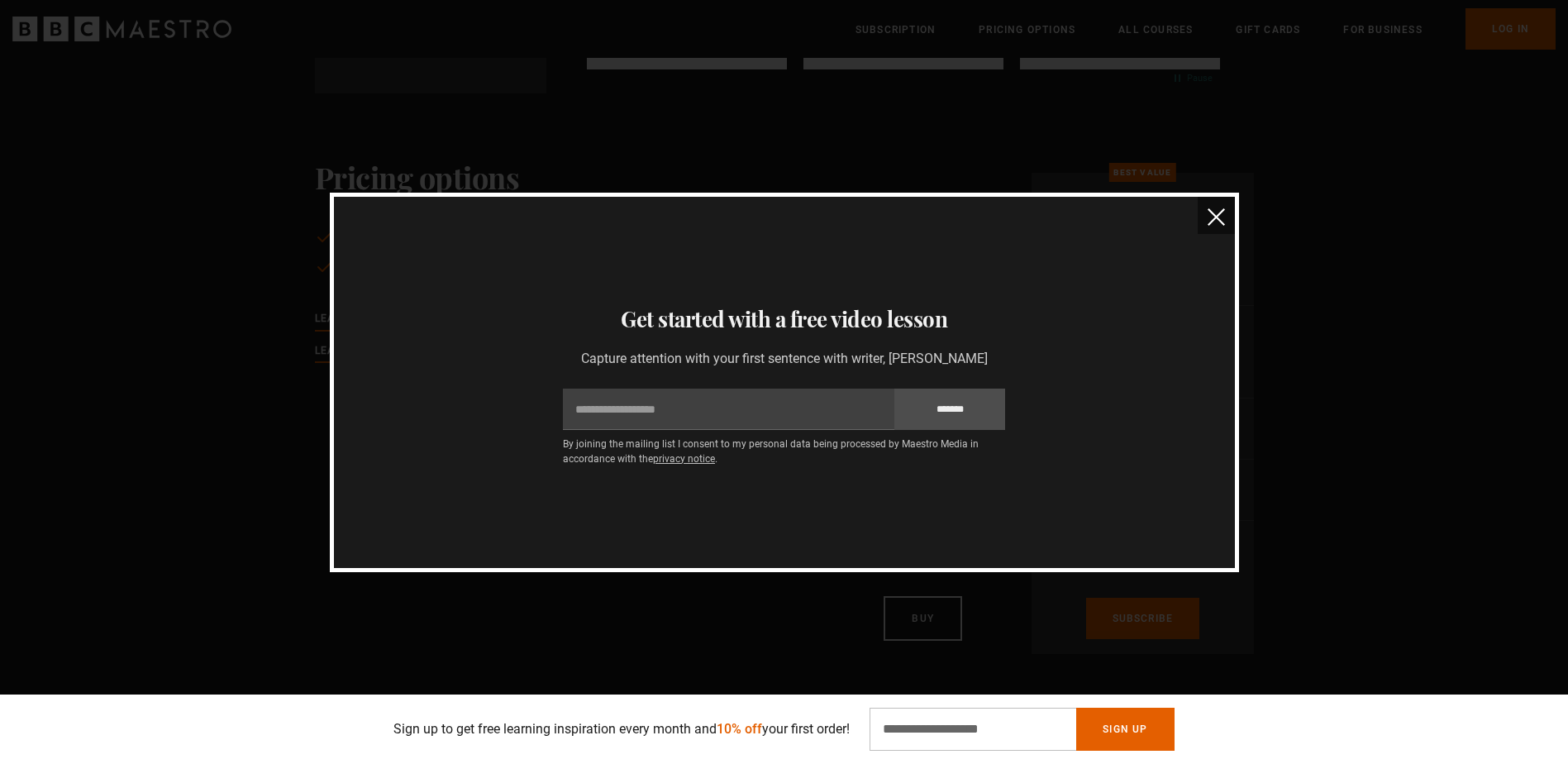
scroll to position [3157, 0]
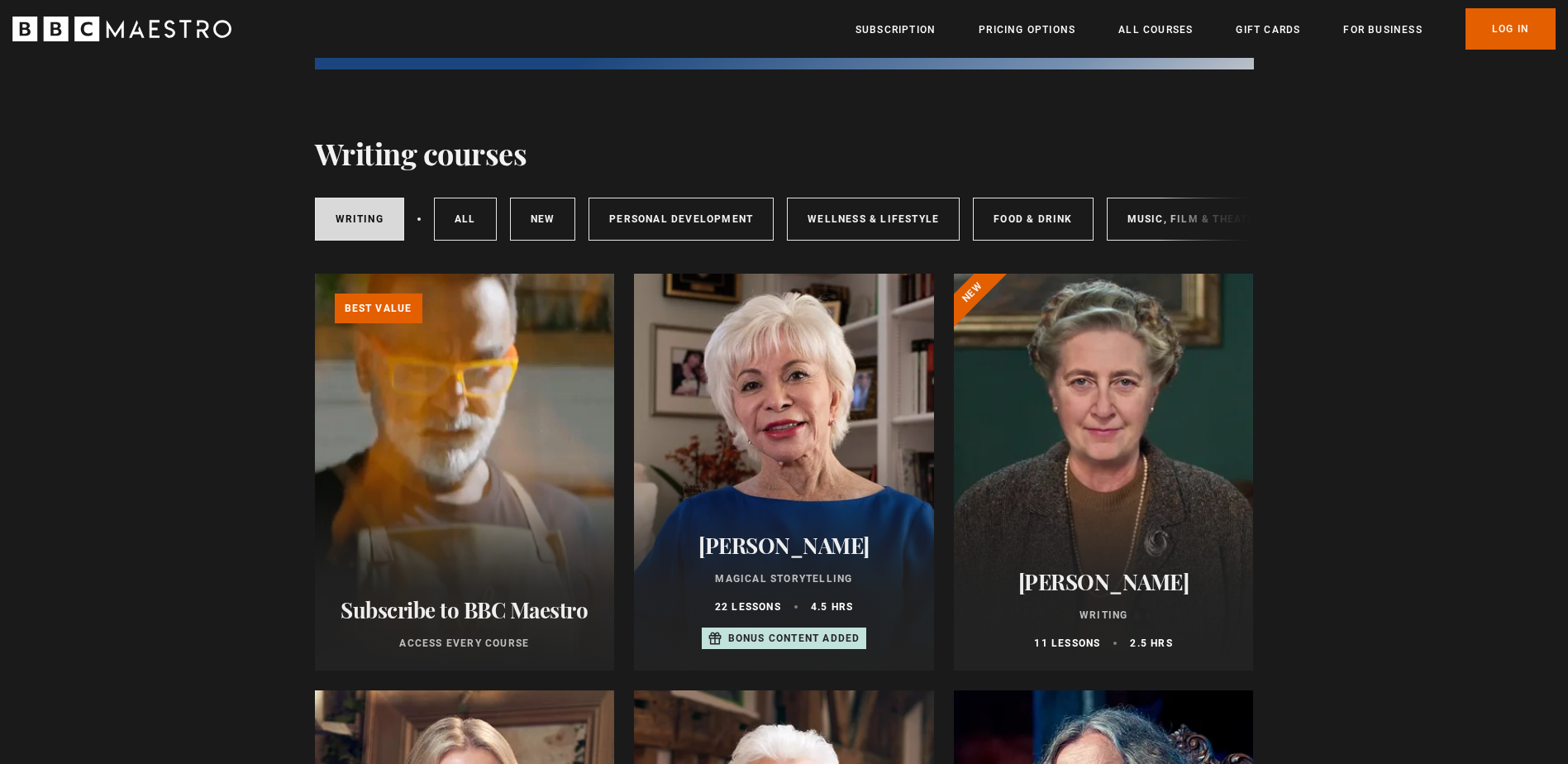
scroll to position [496, 0]
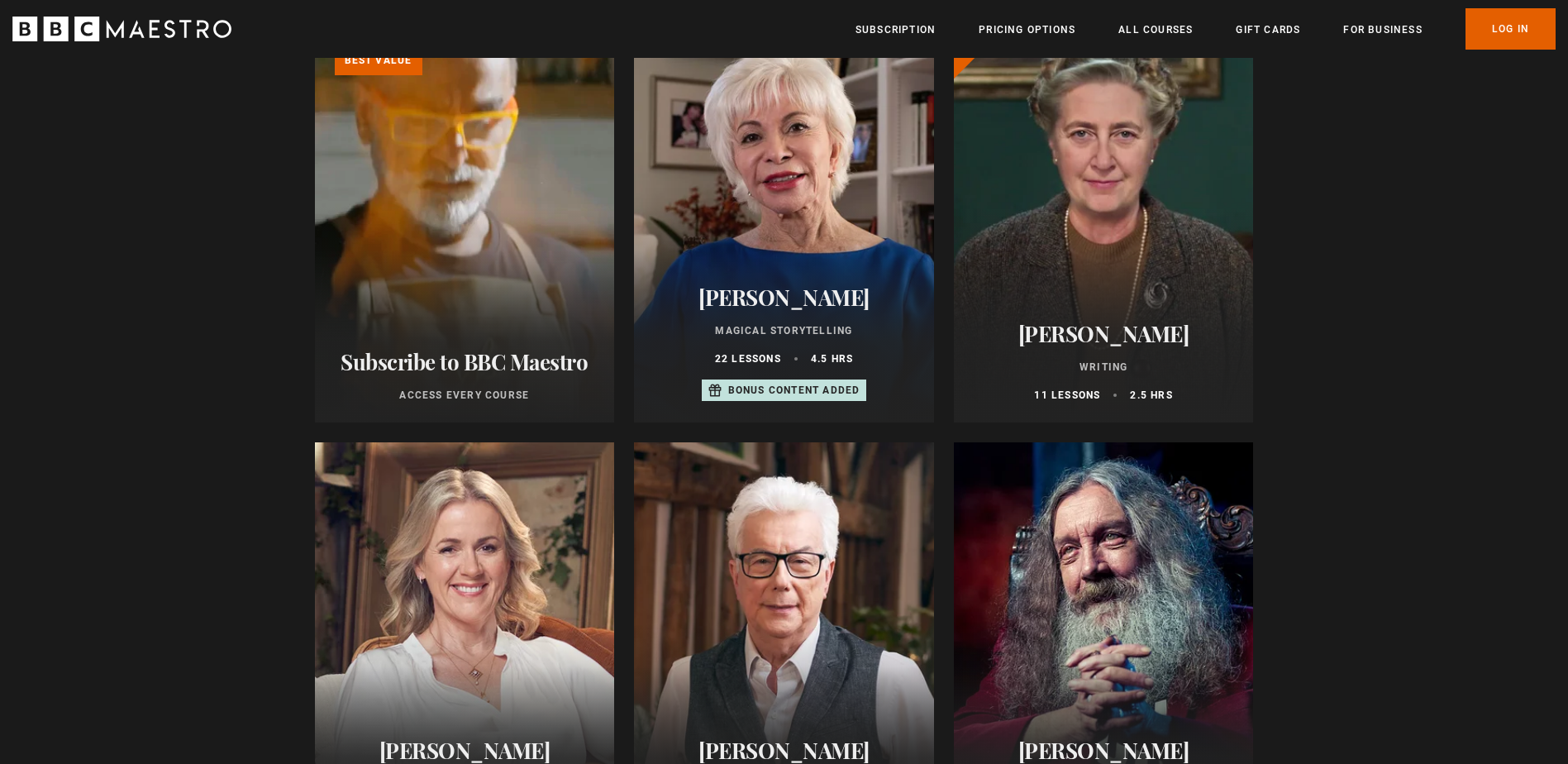
click at [1100, 205] on div at bounding box center [1103, 224] width 300 height 397
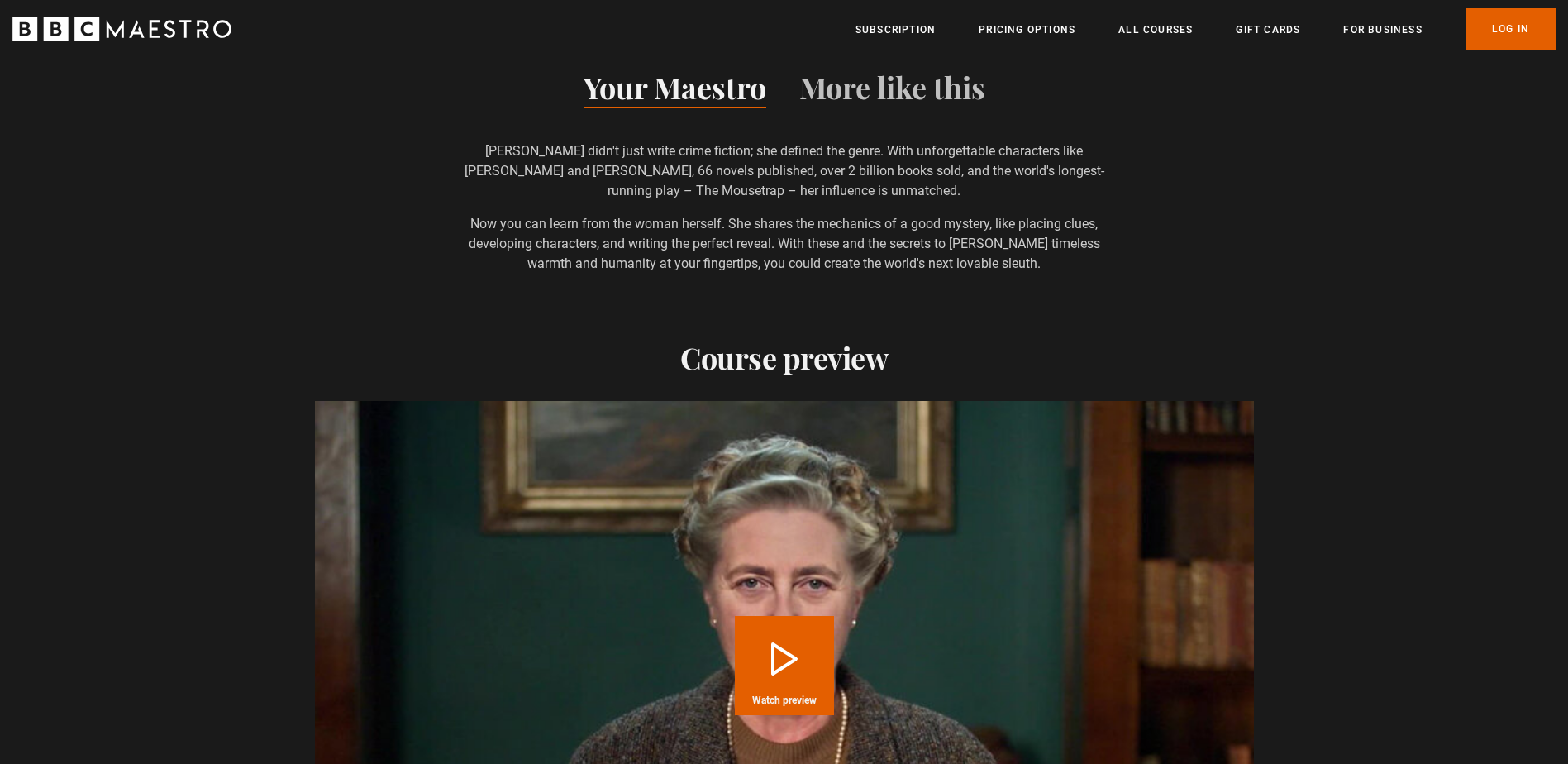
scroll to position [1653, 0]
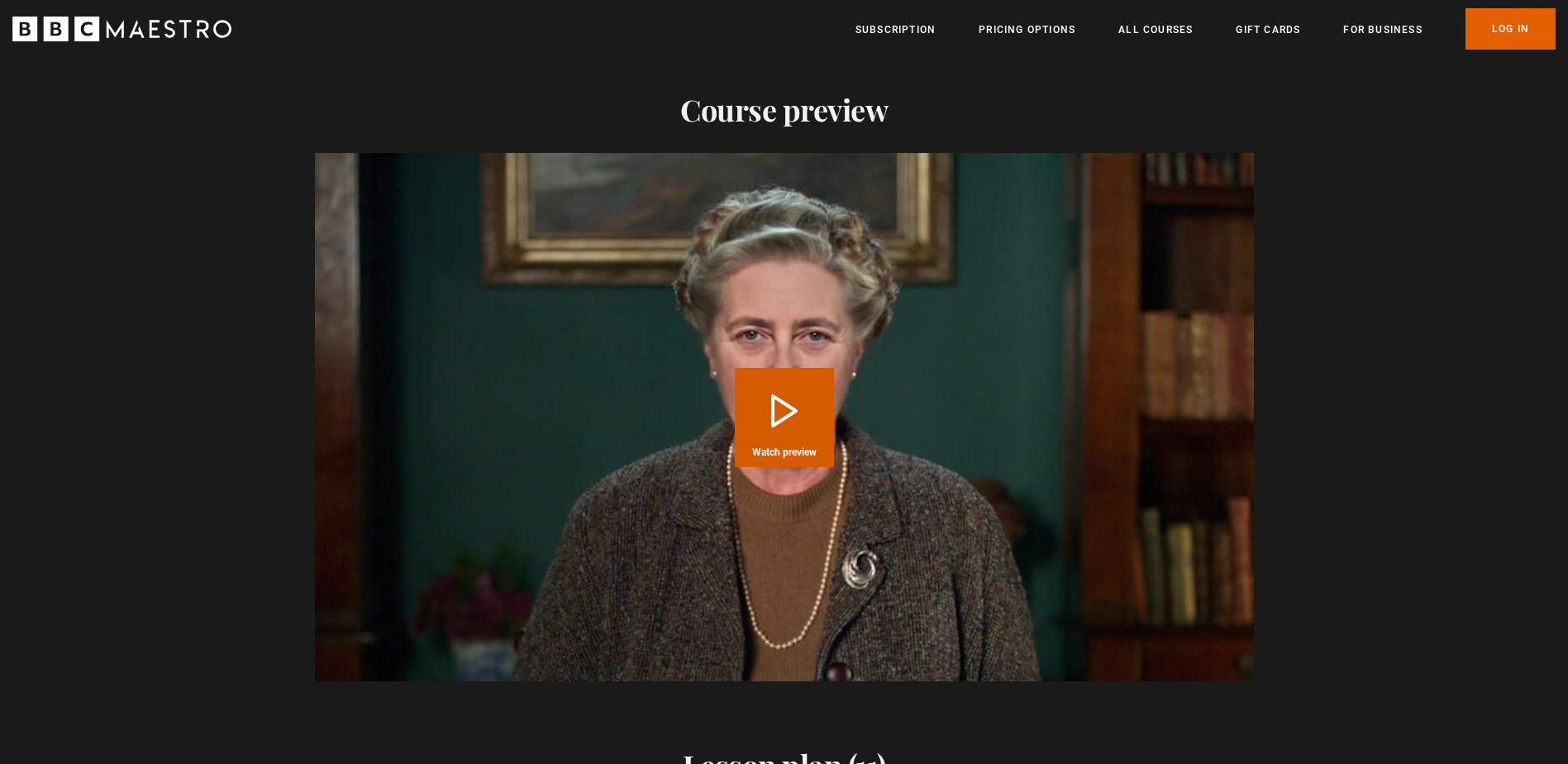
click at [751, 408] on button "Play Course overview for Writing with Agatha Christie Watch preview" at bounding box center [784, 417] width 99 height 99
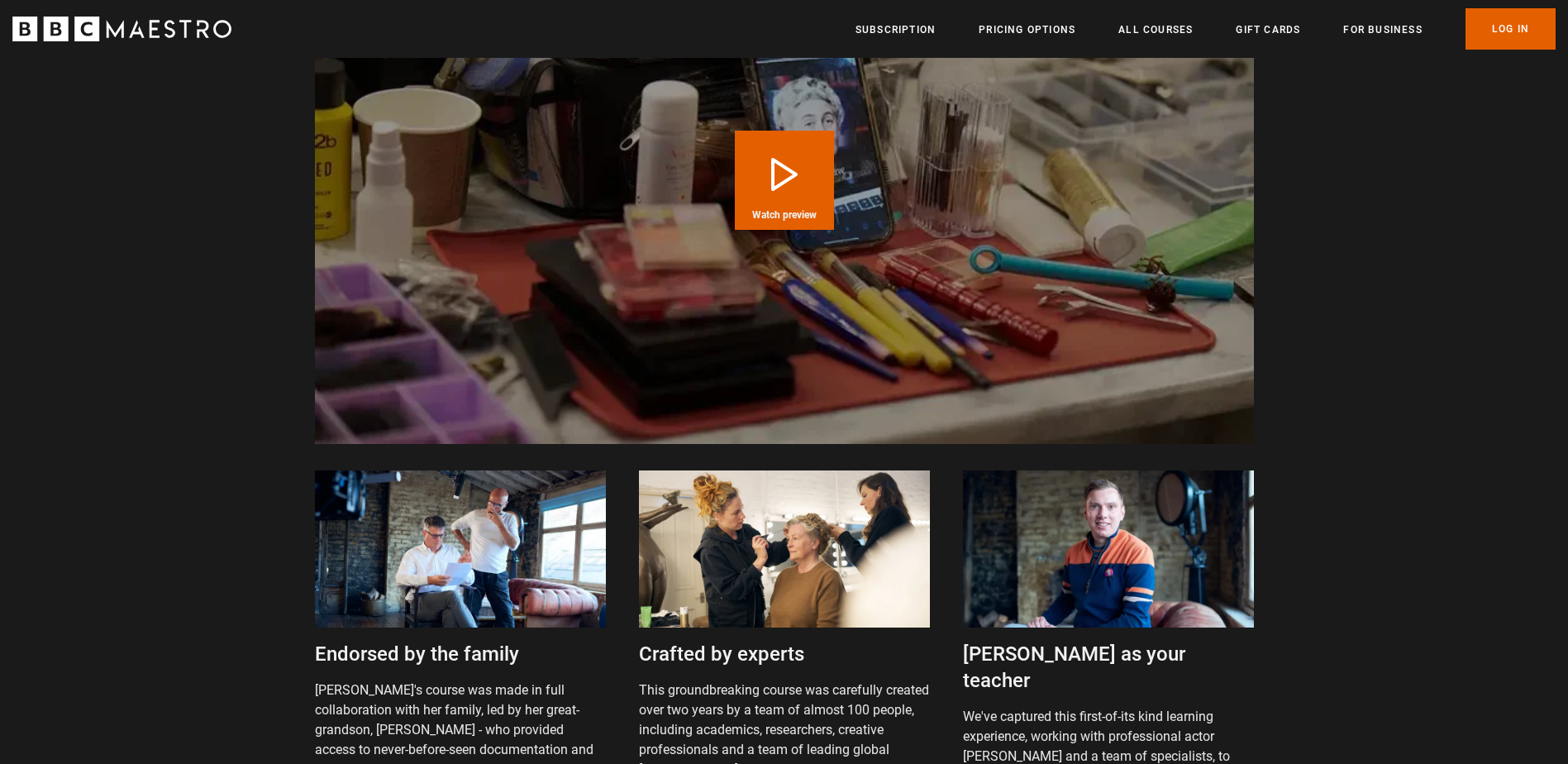
scroll to position [0, 1949]
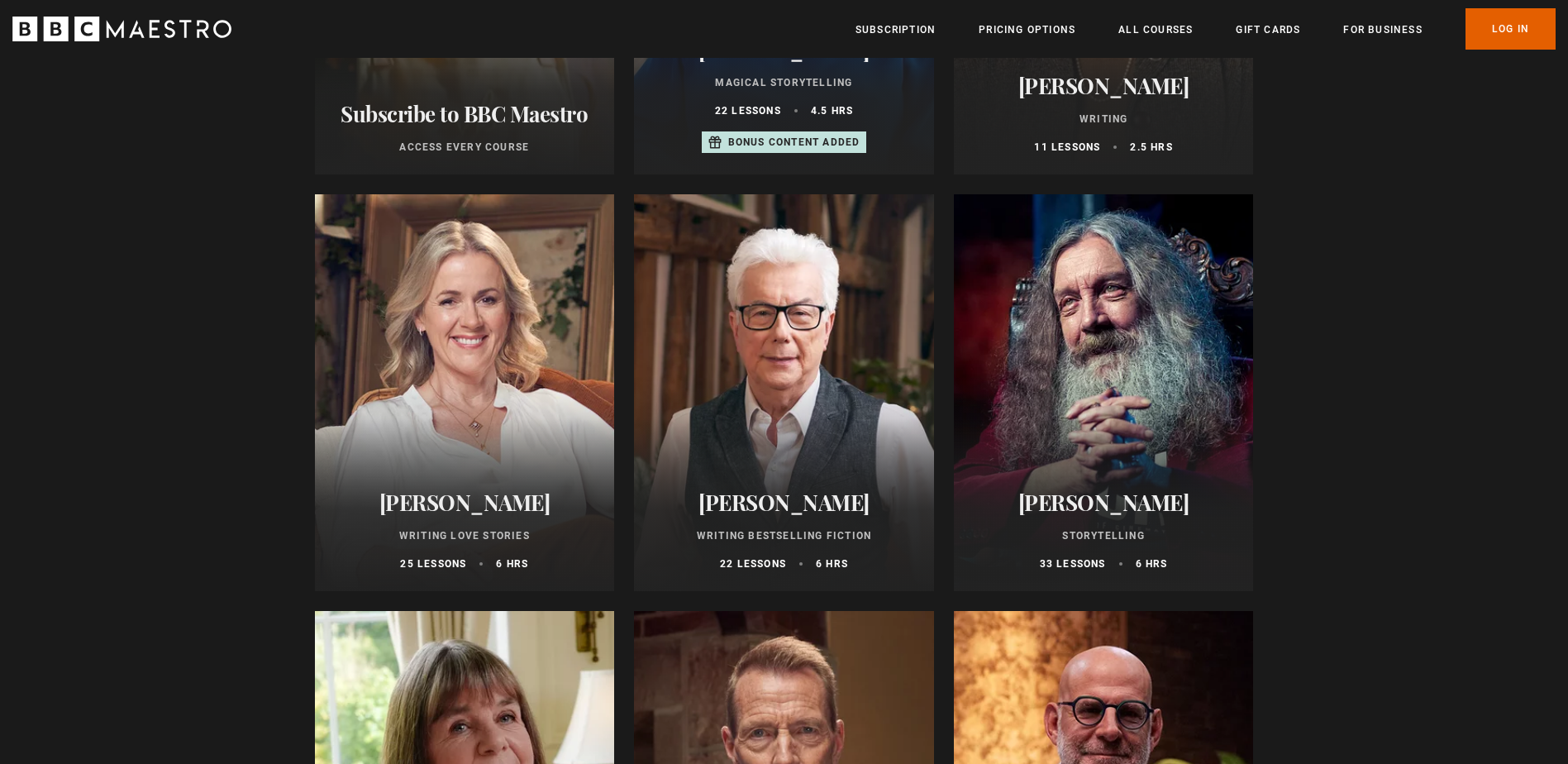
scroll to position [248, 0]
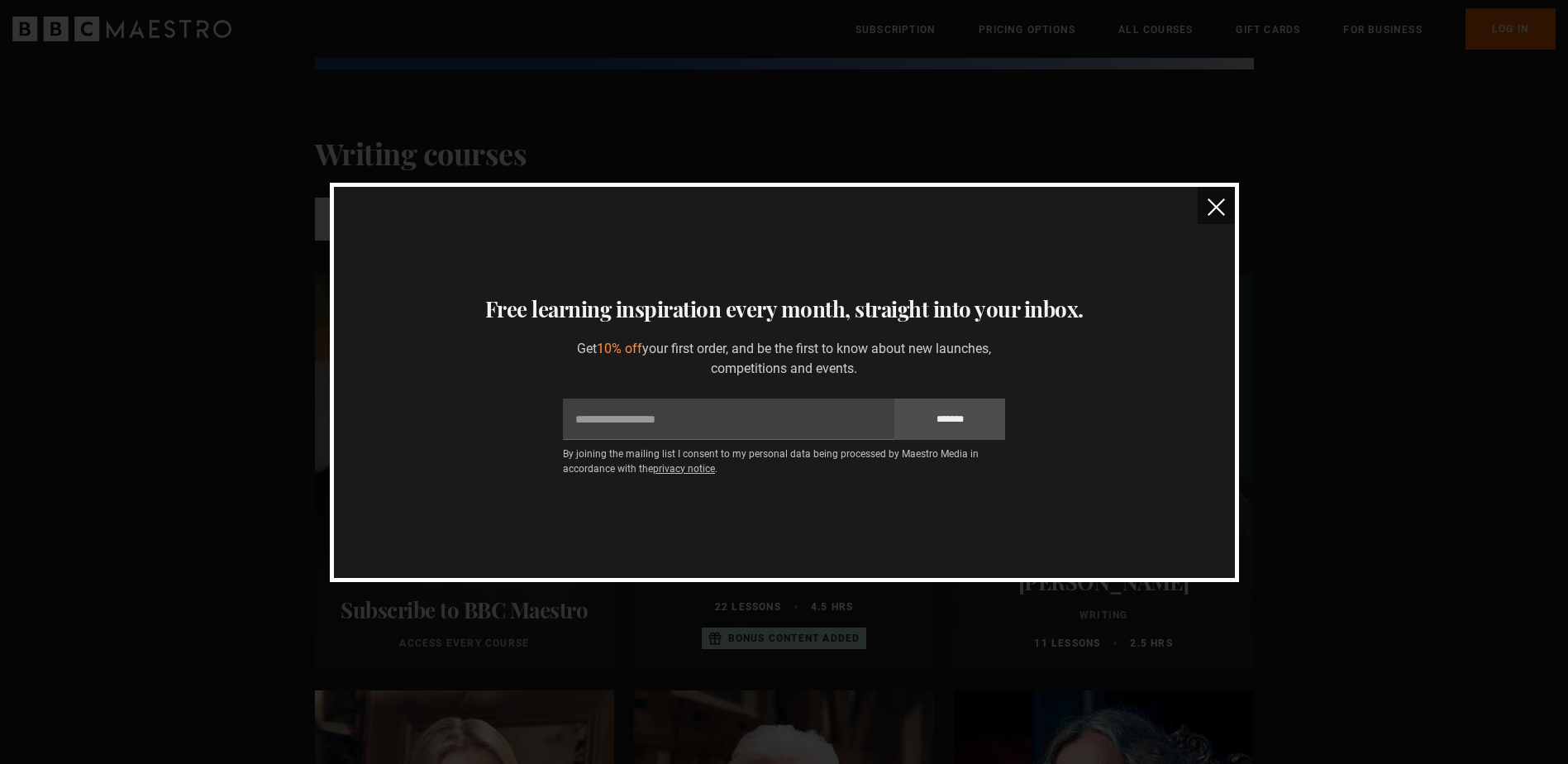
click at [1229, 206] on button "close" at bounding box center [1216, 205] width 38 height 38
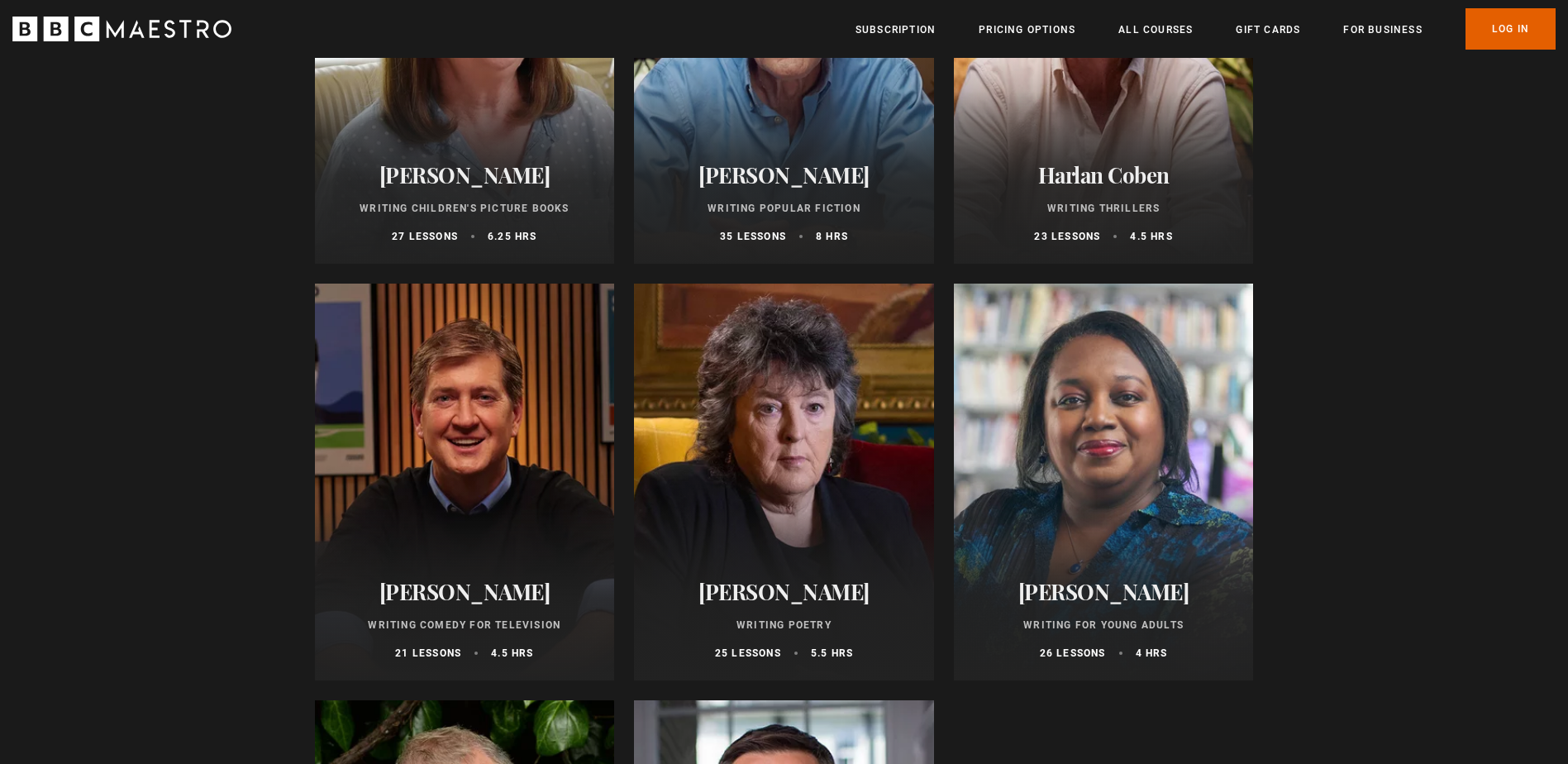
scroll to position [1240, 0]
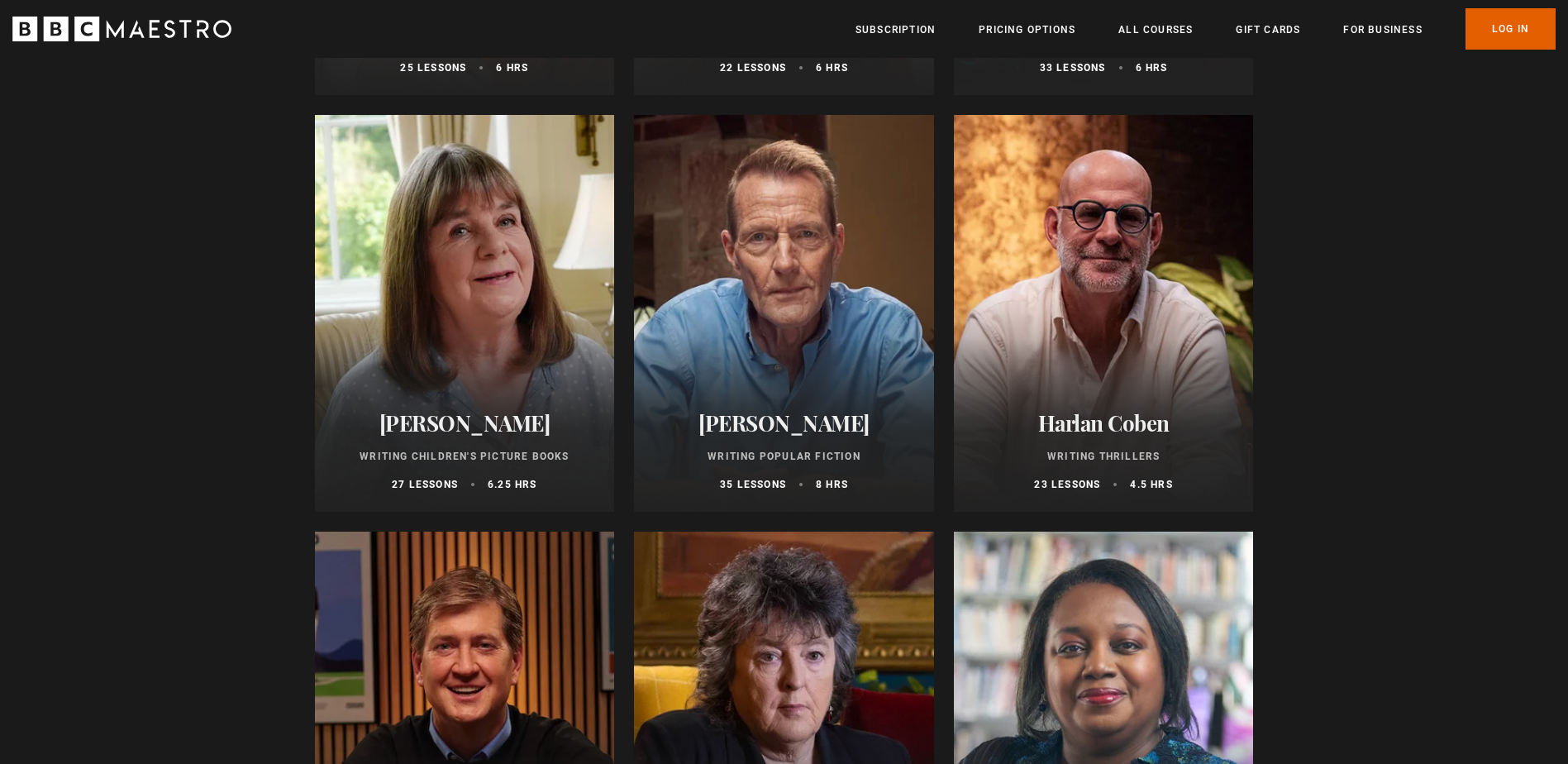
click at [1093, 302] on div at bounding box center [1103, 313] width 300 height 397
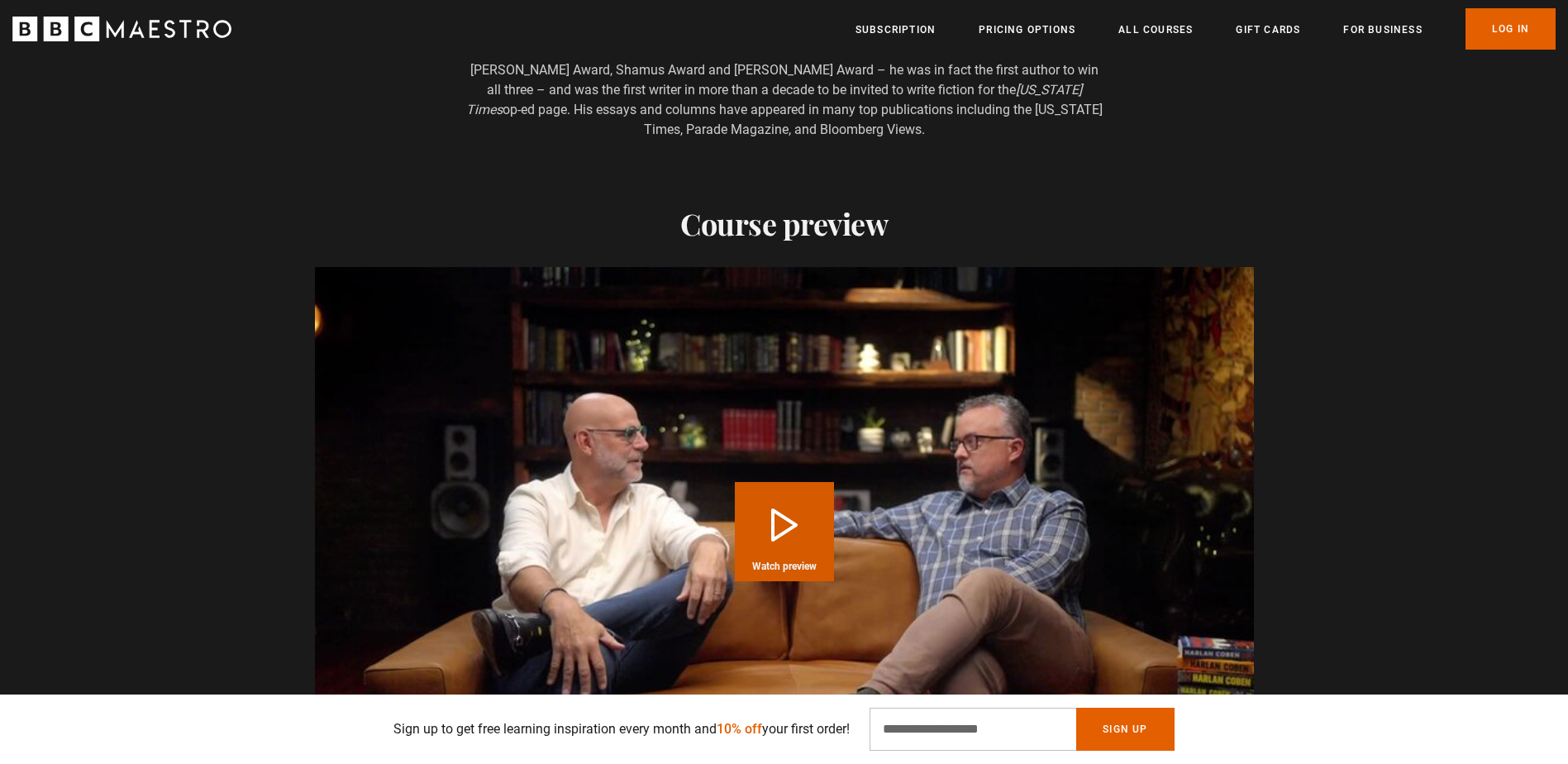
click at [773, 497] on button "Play Course overview for Writing Thrillers with Harlan Coben Watch preview" at bounding box center [784, 531] width 99 height 99
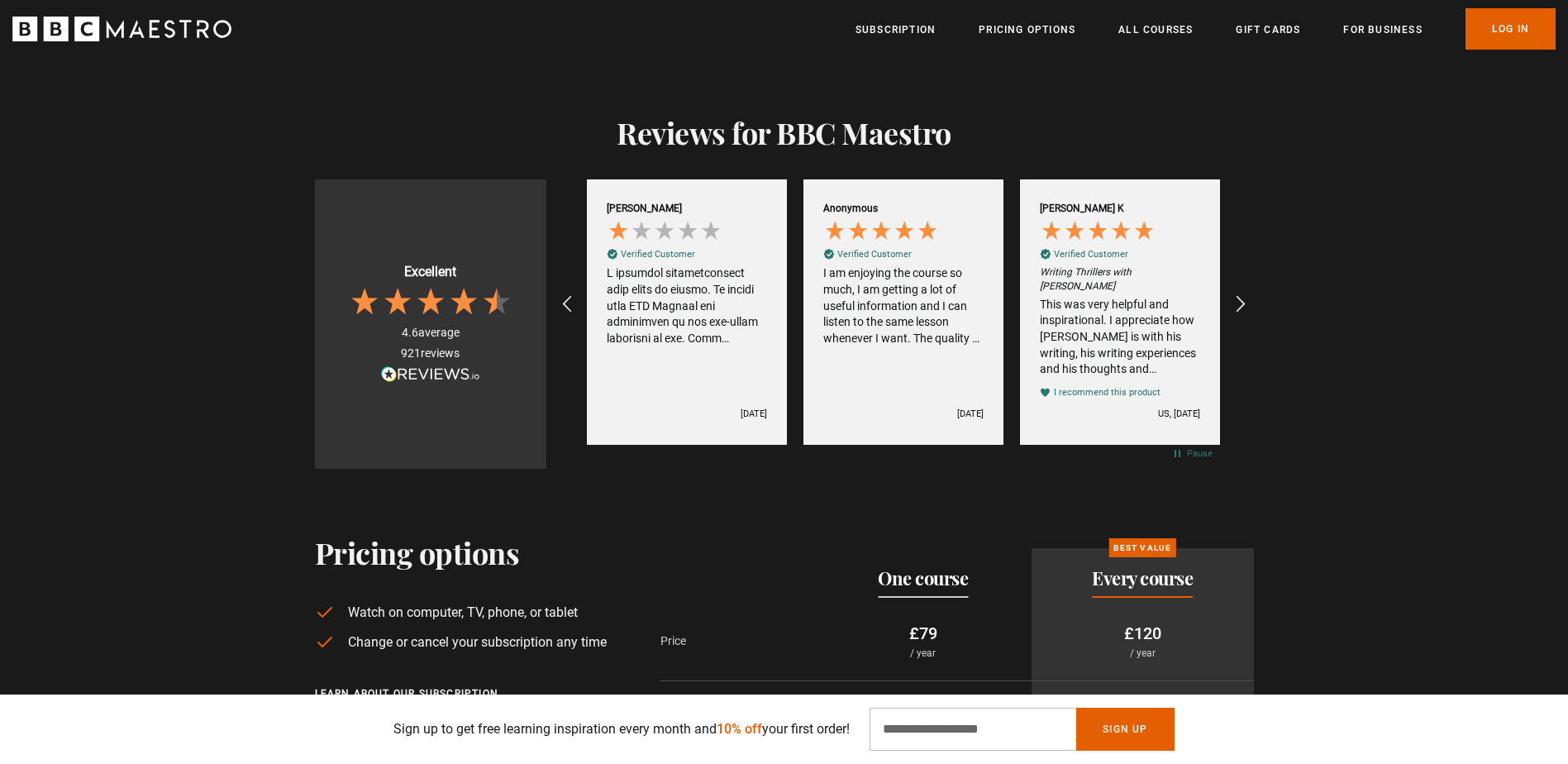
scroll to position [0, 2383]
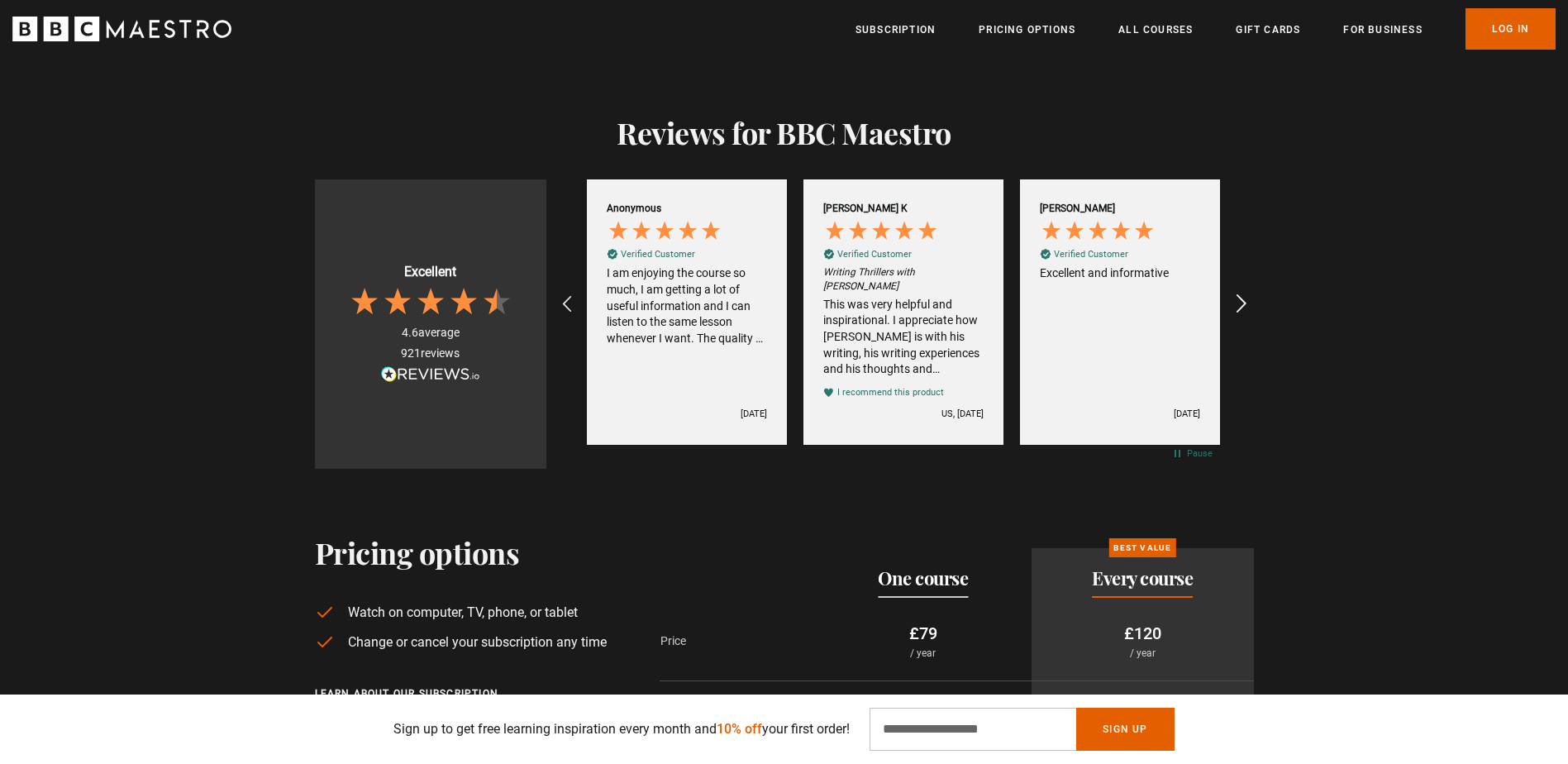
click at [1241, 293] on icon "REVIEWS.io Carousel Scroll Right" at bounding box center [1240, 304] width 23 height 23
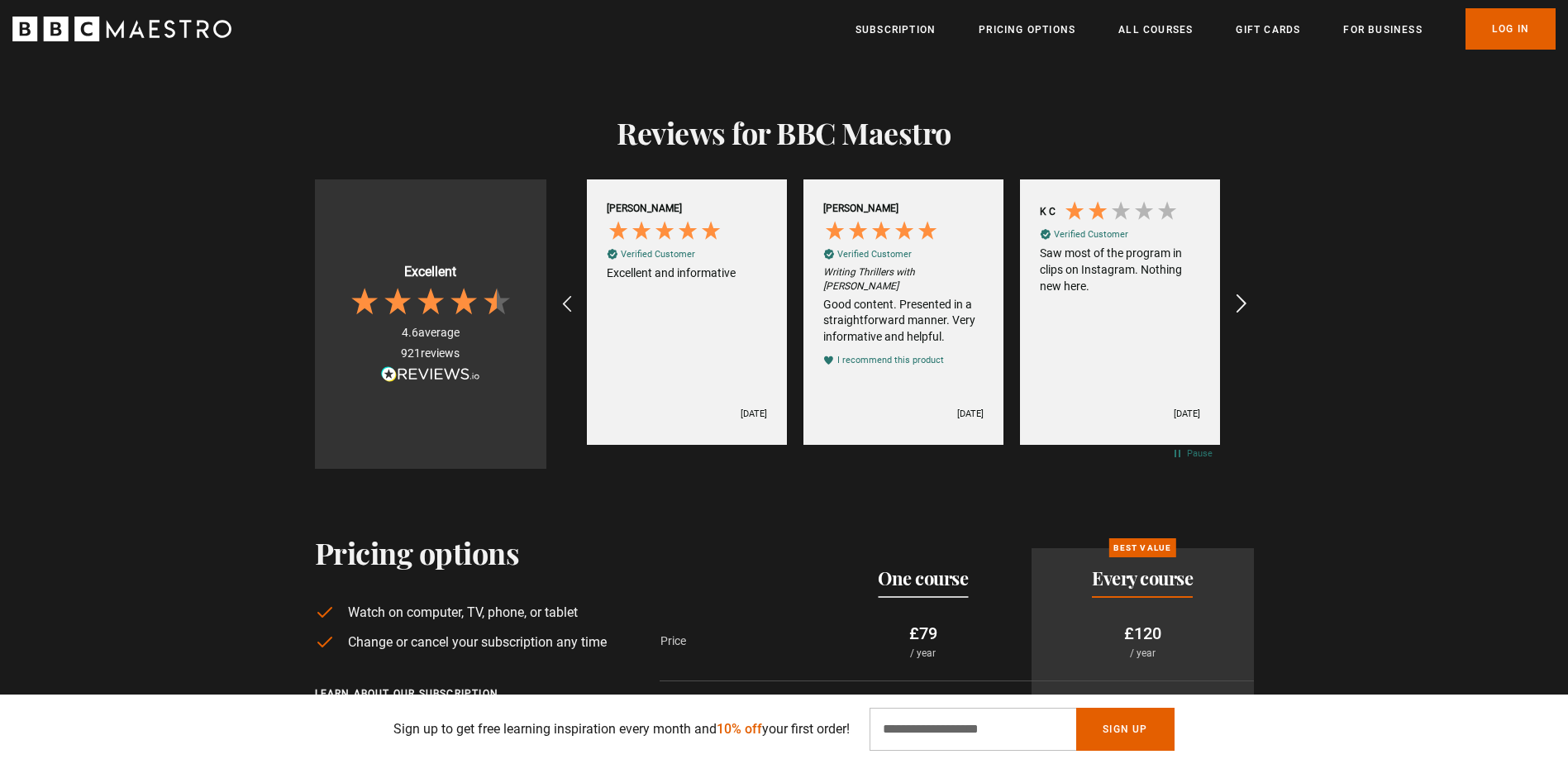
click at [1241, 293] on icon "REVIEWS.io Carousel Scroll Right" at bounding box center [1240, 304] width 23 height 23
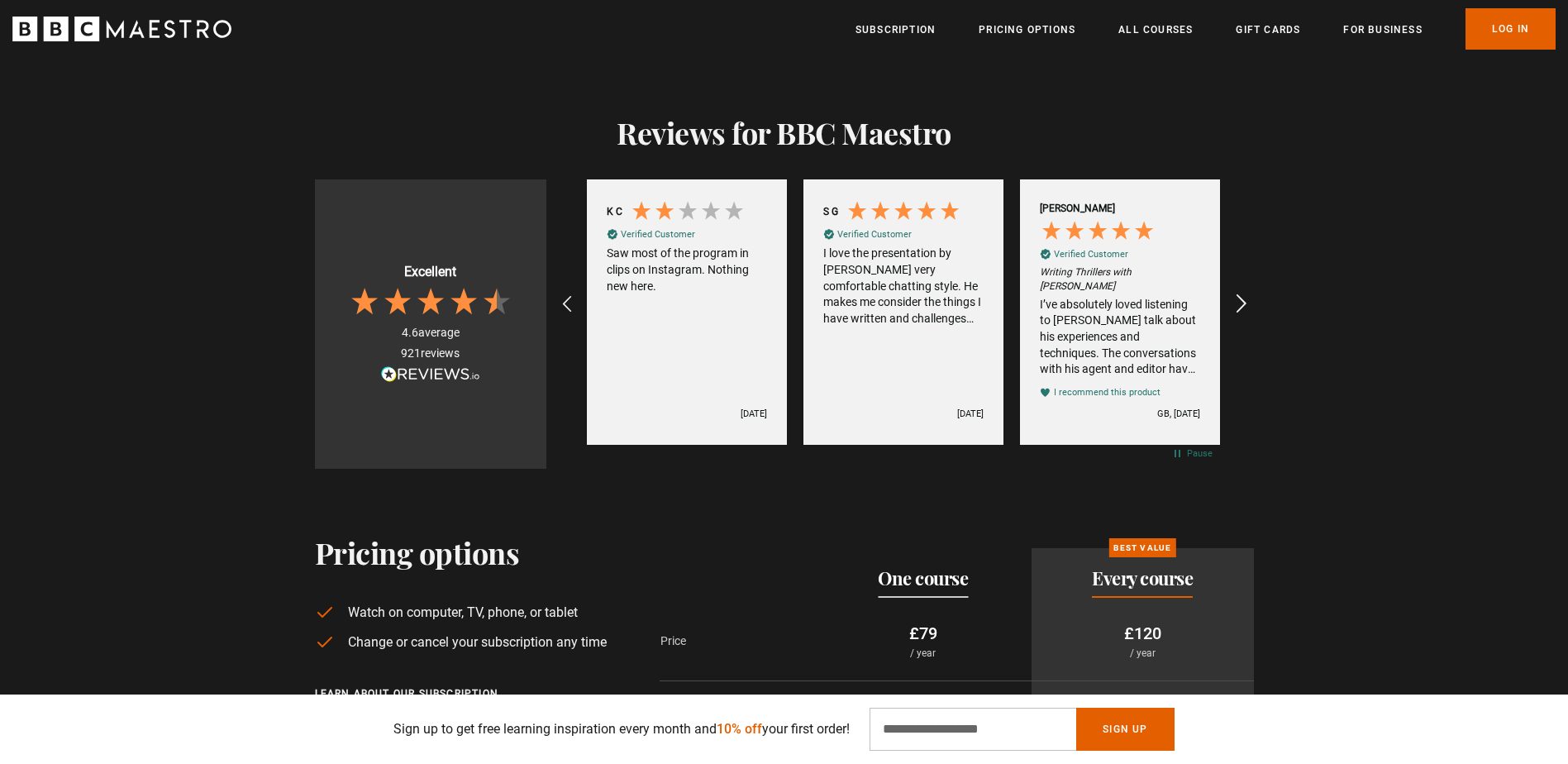
click at [1241, 293] on icon "REVIEWS.io Carousel Scroll Right" at bounding box center [1240, 304] width 23 height 23
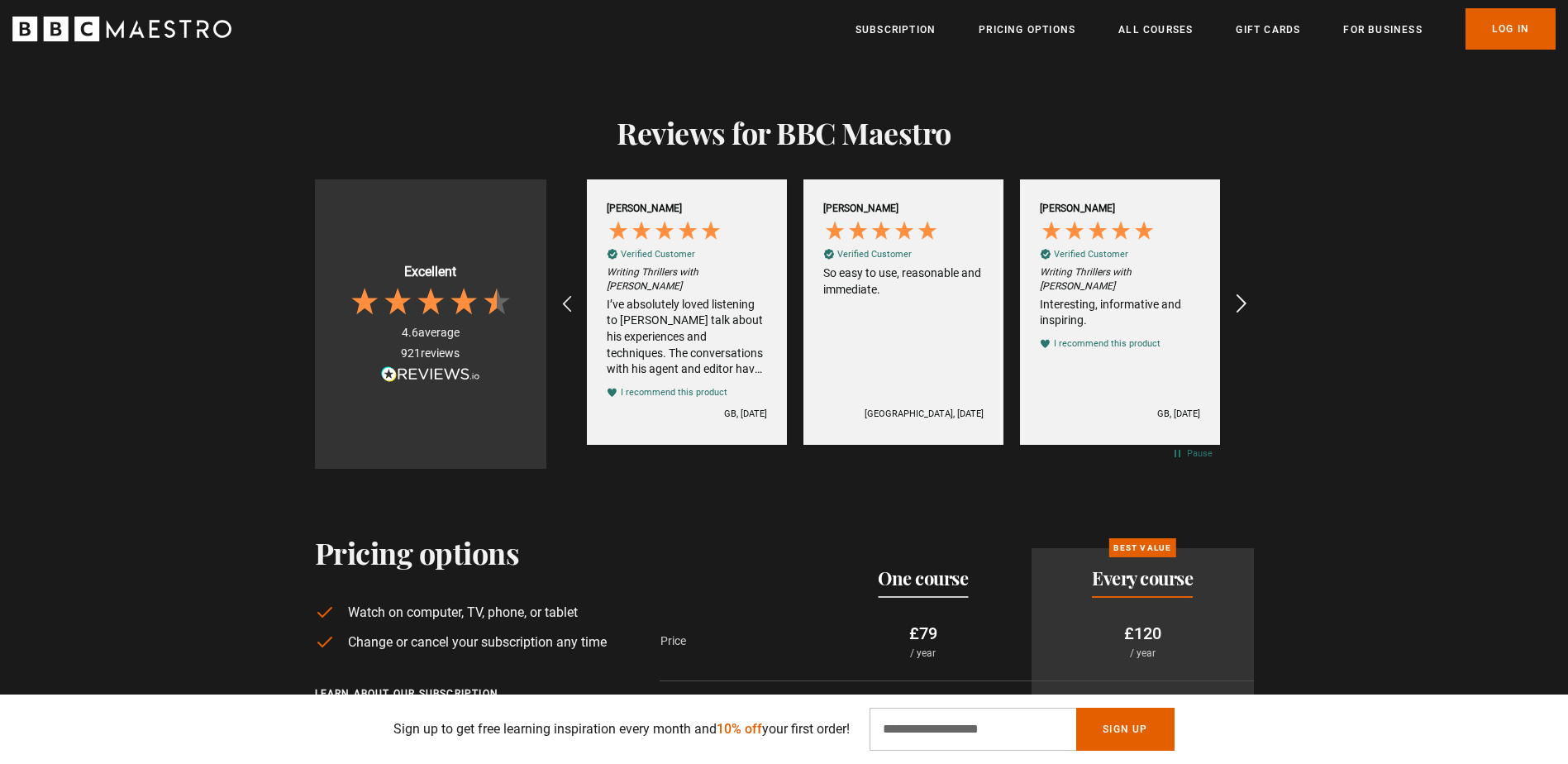
click at [1241, 293] on icon "REVIEWS.io Carousel Scroll Right" at bounding box center [1240, 304] width 23 height 23
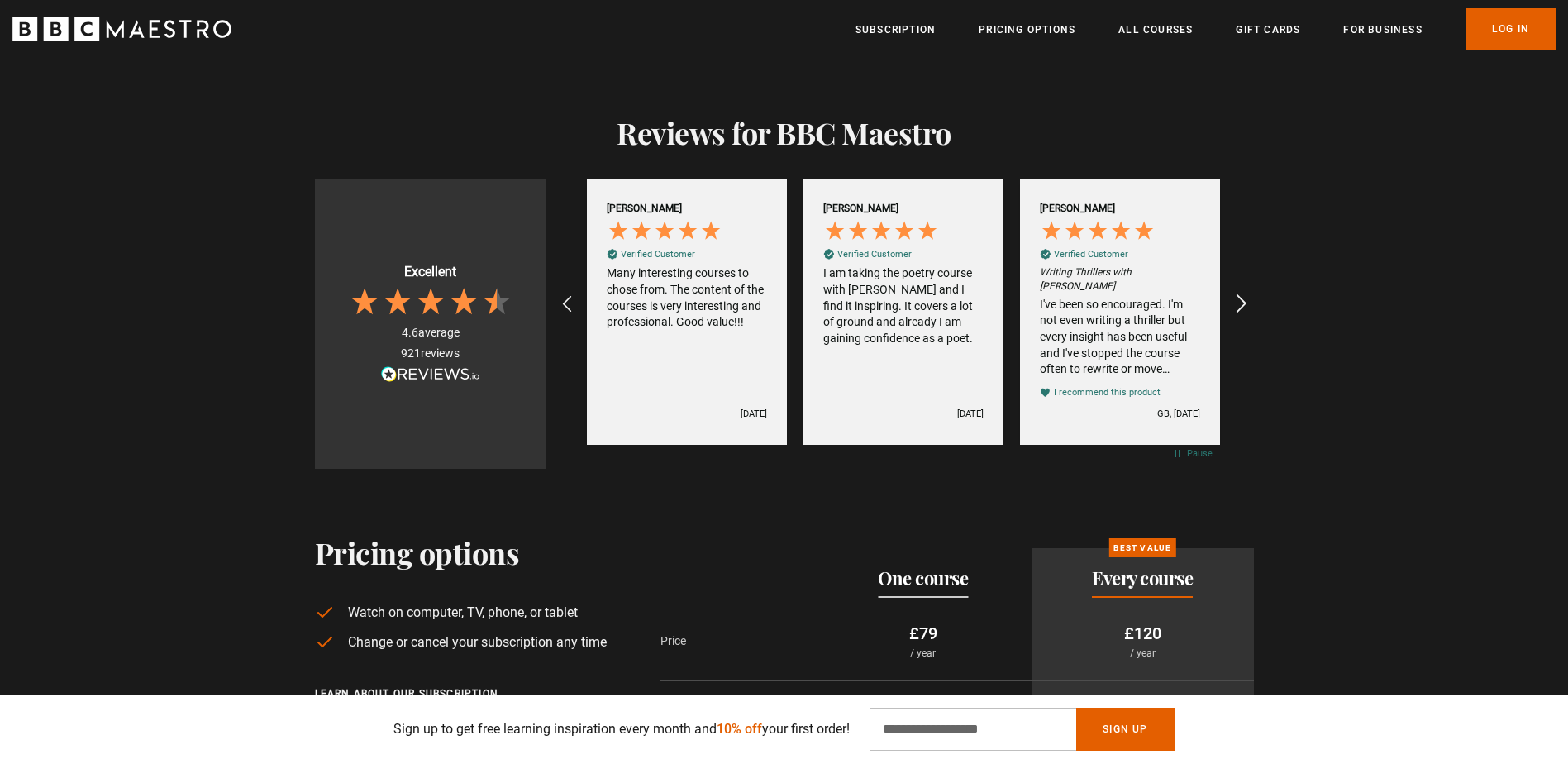
click at [1241, 293] on icon "REVIEWS.io Carousel Scroll Right" at bounding box center [1240, 304] width 23 height 23
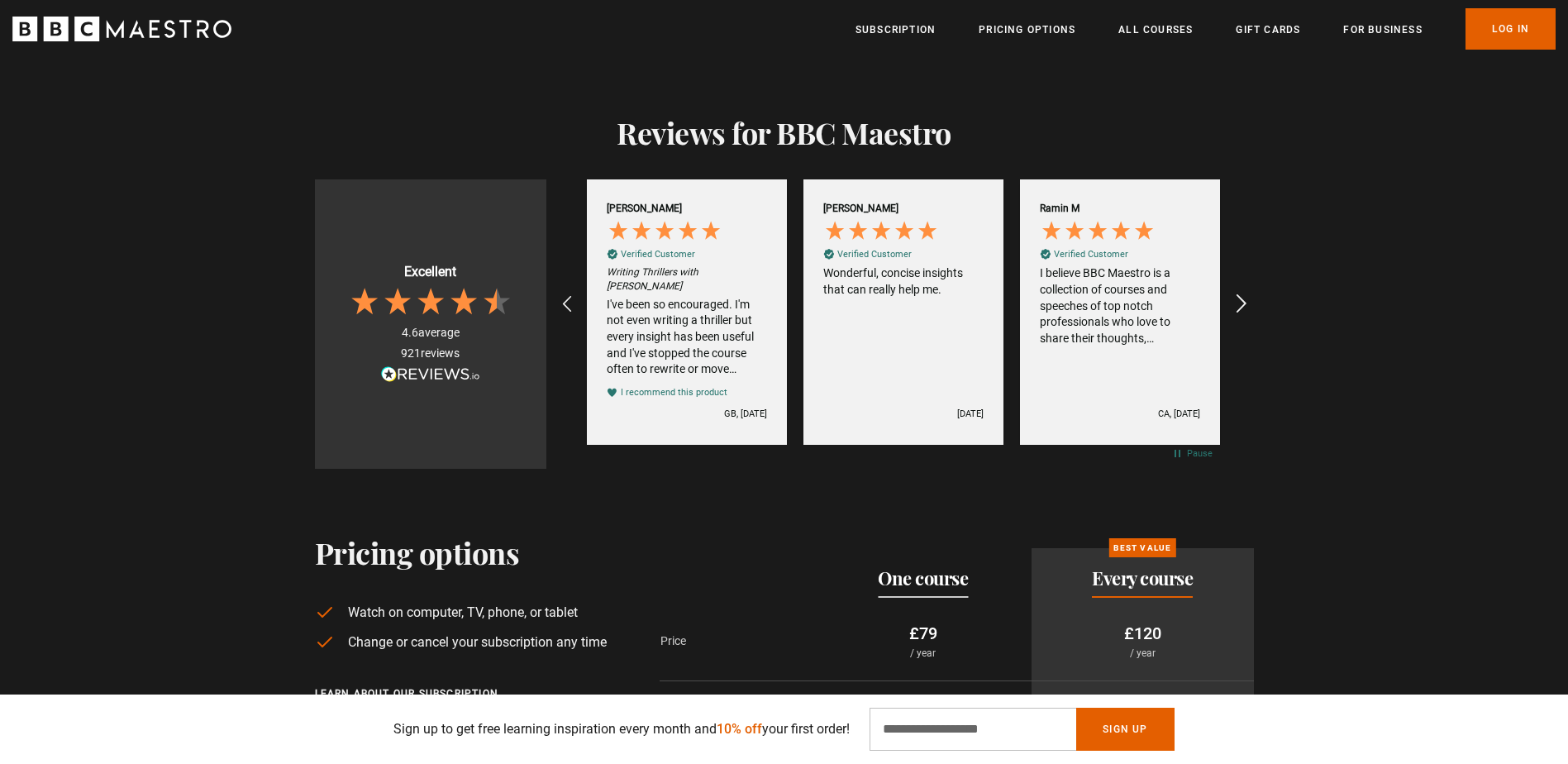
click at [1241, 293] on icon "REVIEWS.io Carousel Scroll Right" at bounding box center [1240, 304] width 23 height 23
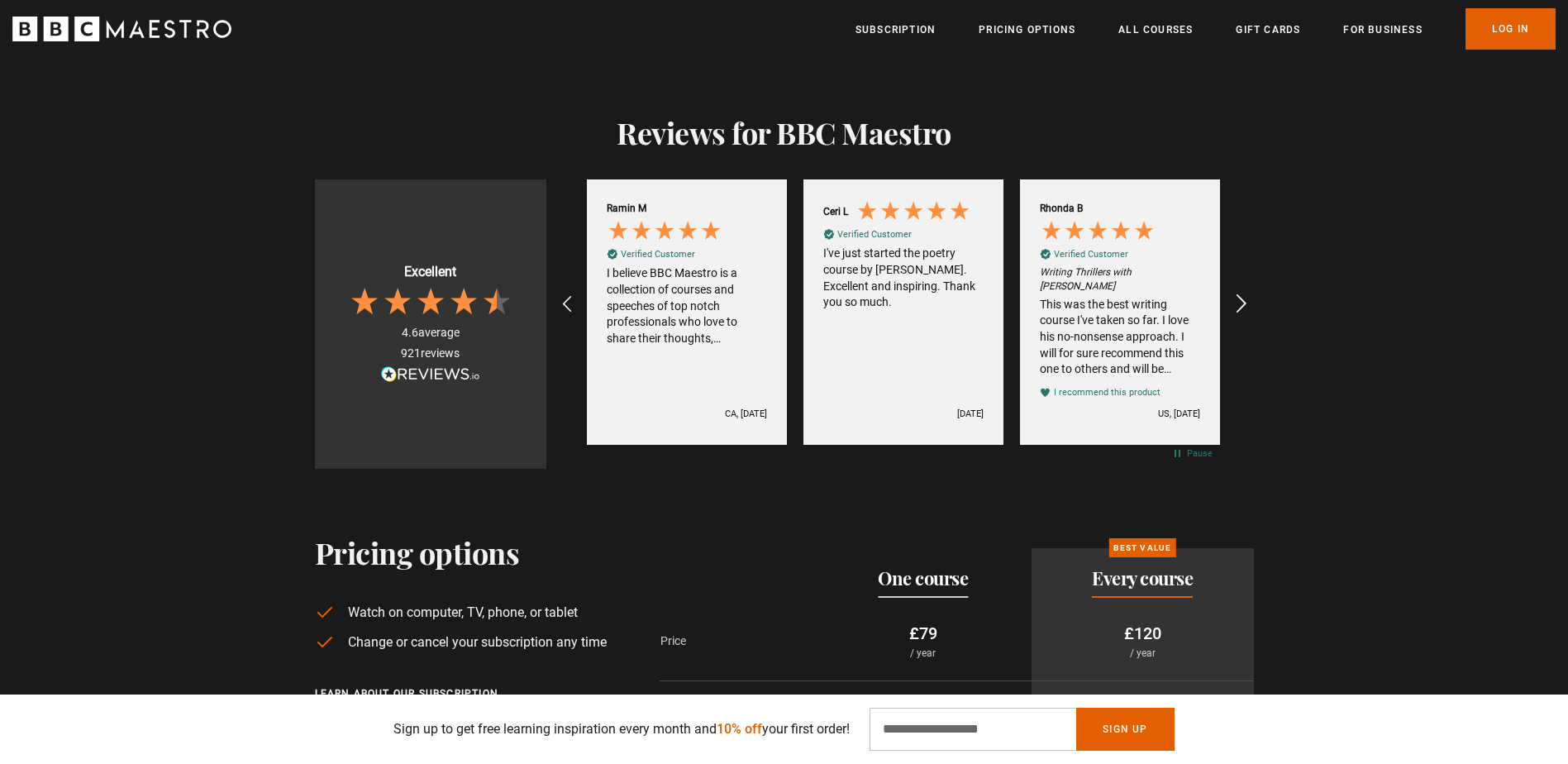
click at [1241, 293] on icon "REVIEWS.io Carousel Scroll Right" at bounding box center [1240, 304] width 23 height 23
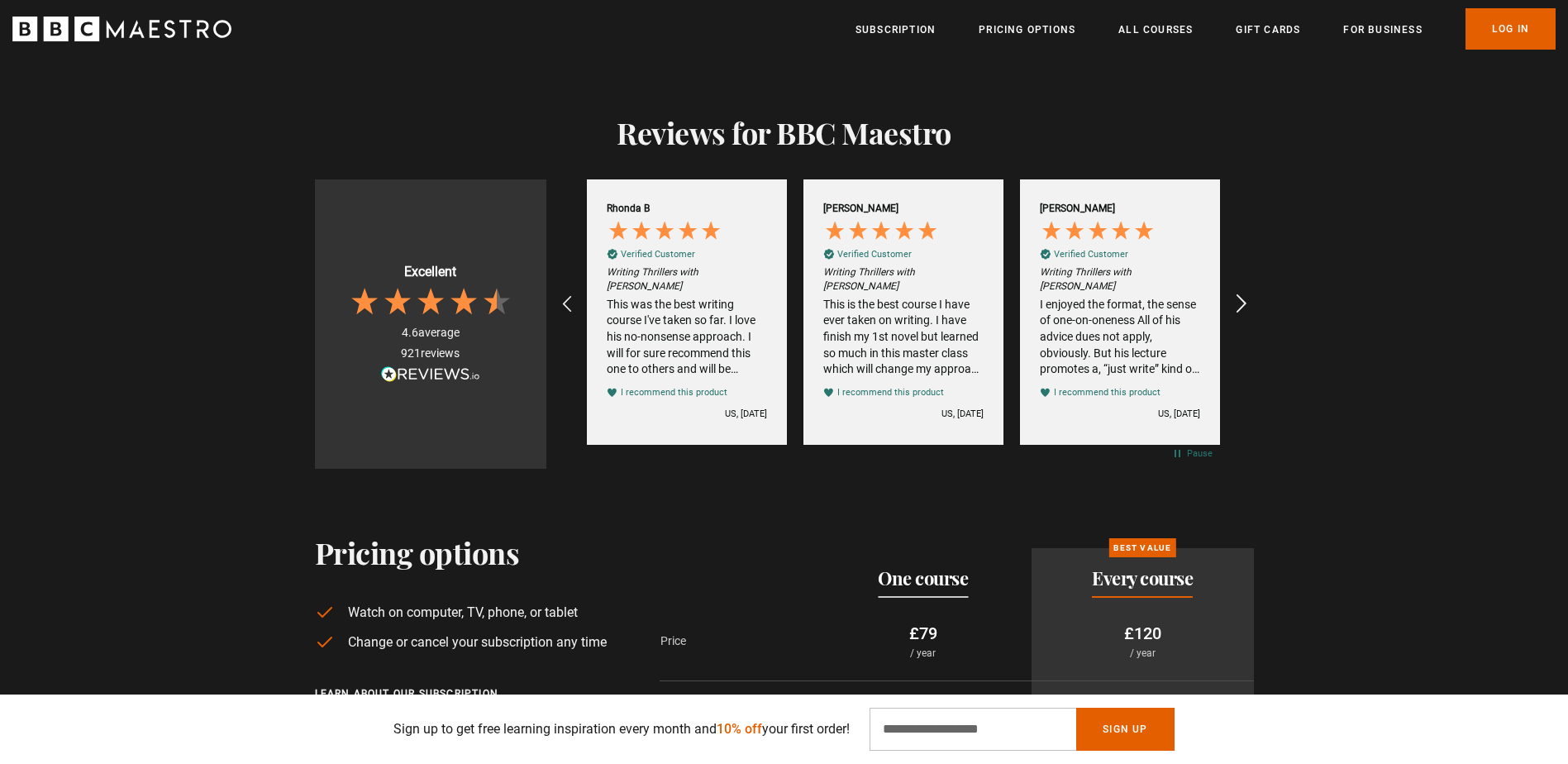
click at [1241, 293] on icon "REVIEWS.io Carousel Scroll Right" at bounding box center [1240, 304] width 23 height 23
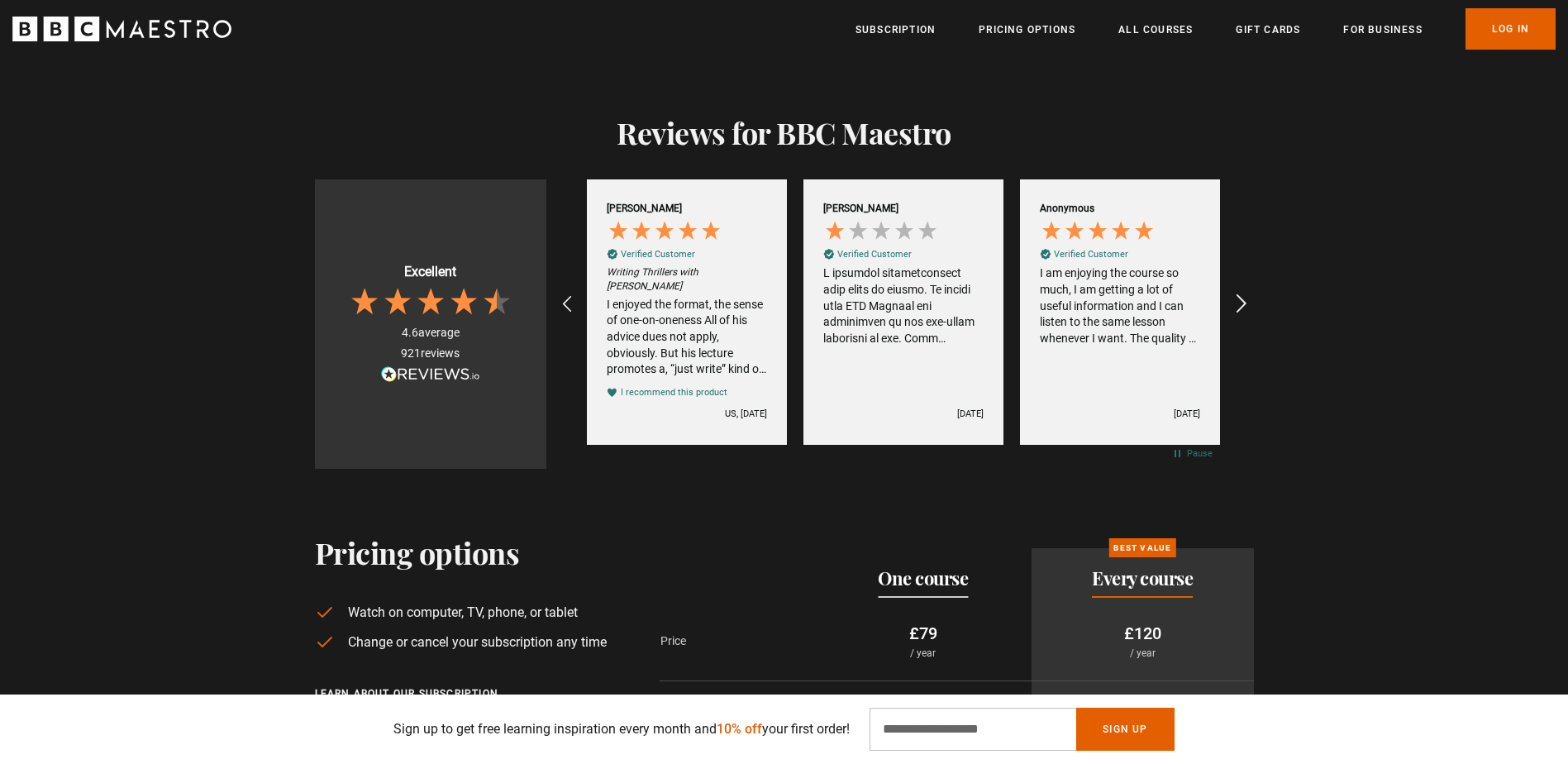
click at [1241, 293] on icon "REVIEWS.io Carousel Scroll Right" at bounding box center [1240, 304] width 23 height 23
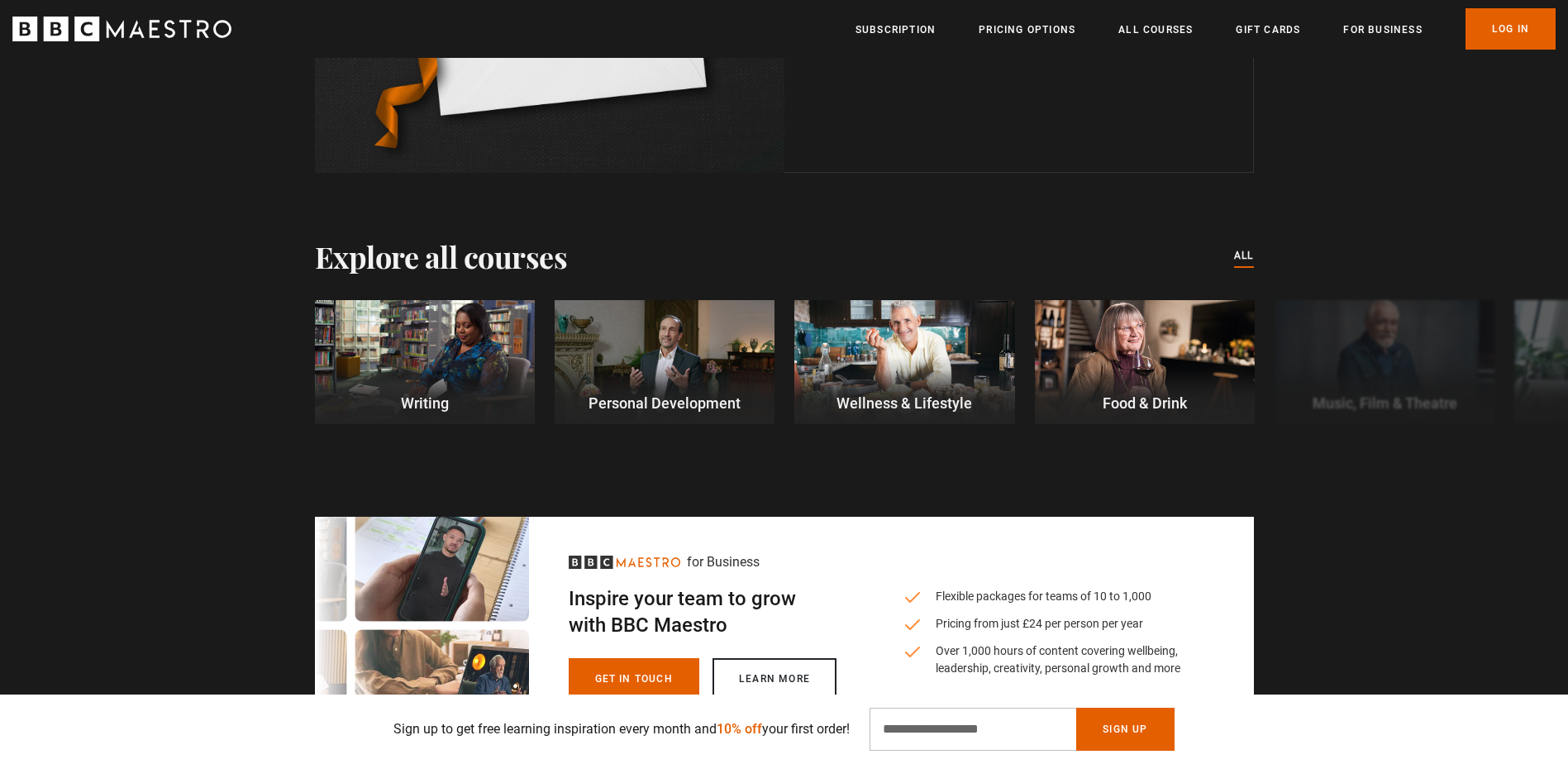
scroll to position [4987, 0]
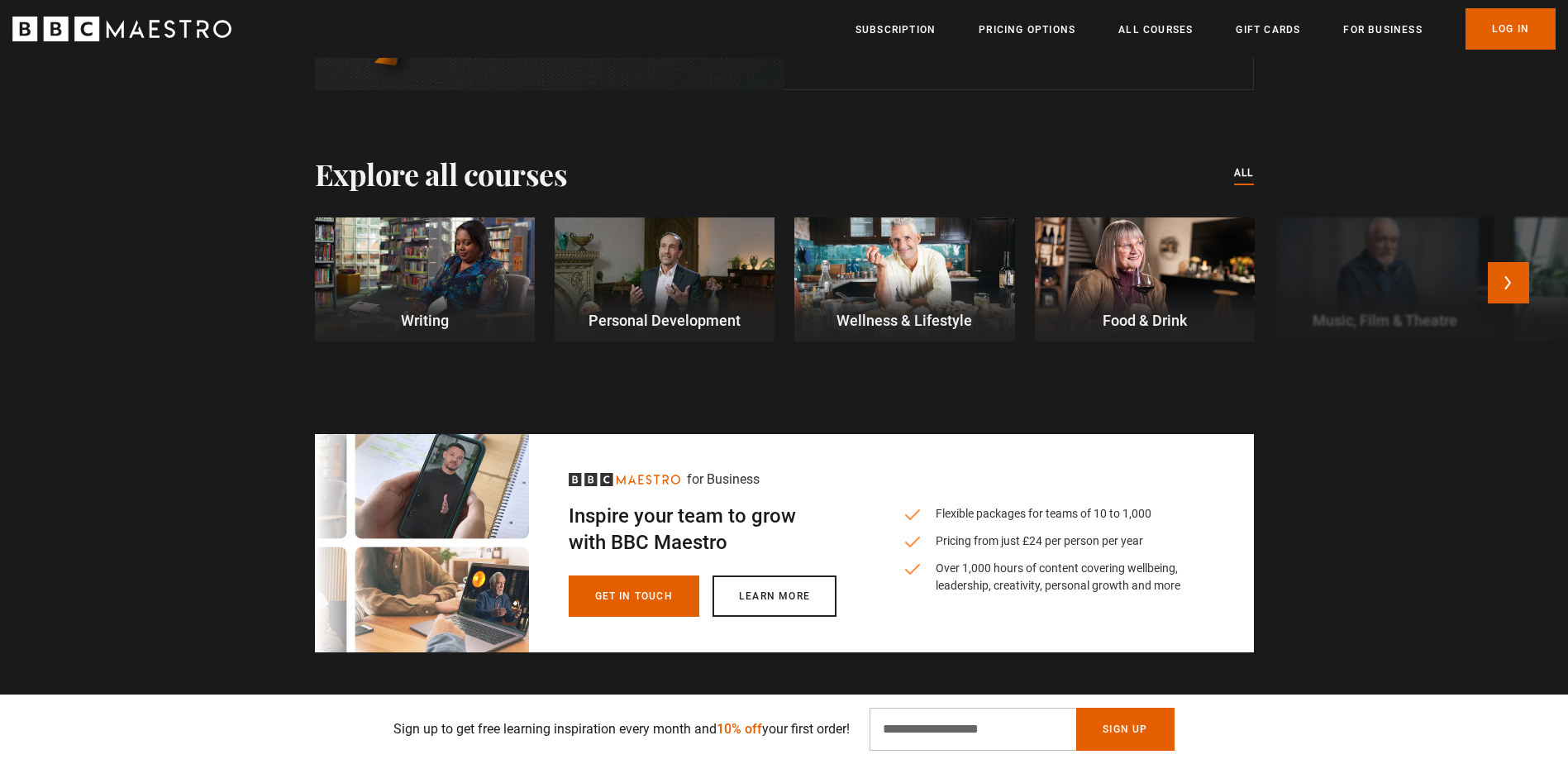
click at [623, 258] on div at bounding box center [665, 280] width 220 height 124
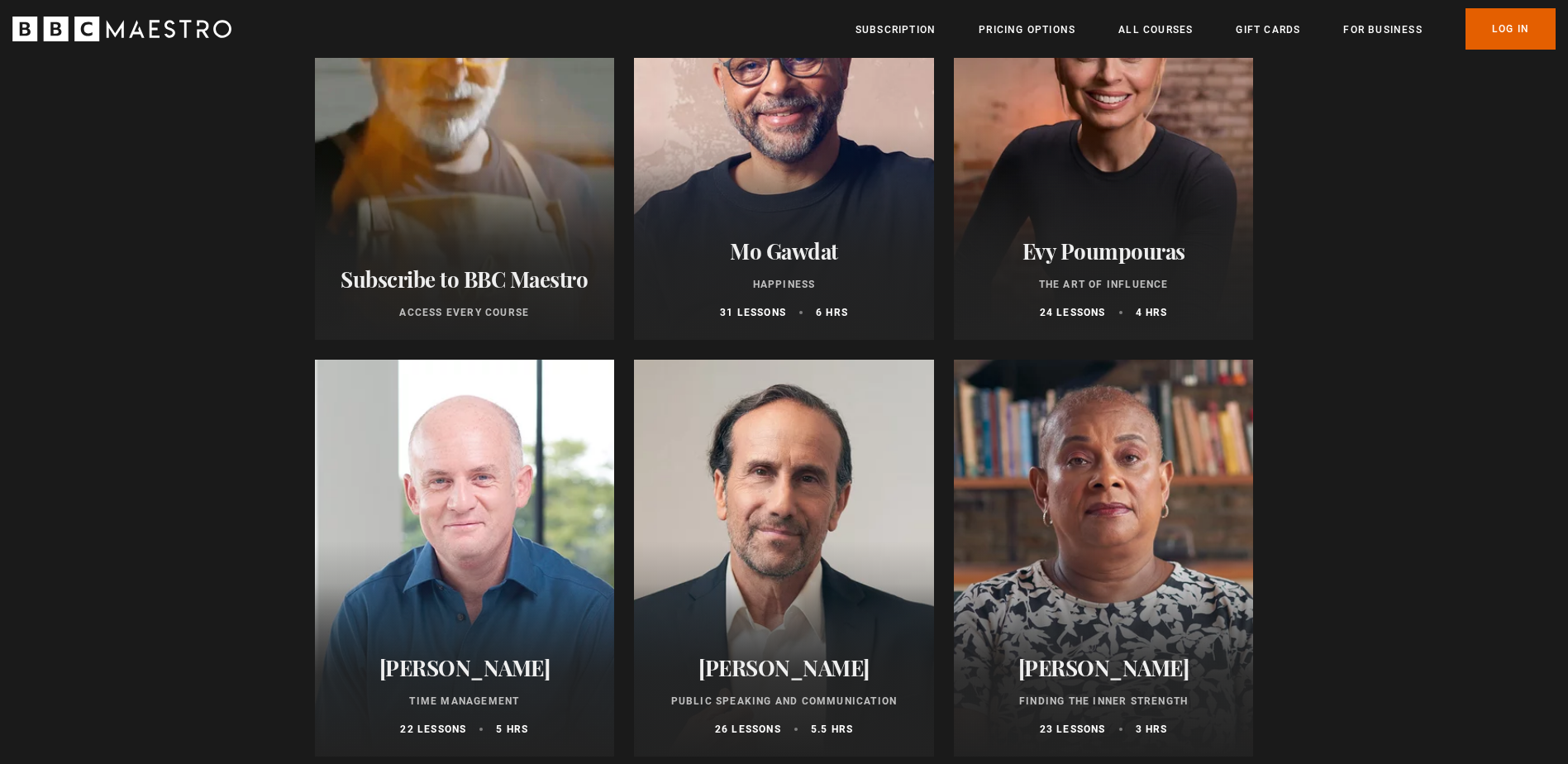
scroll to position [496, 0]
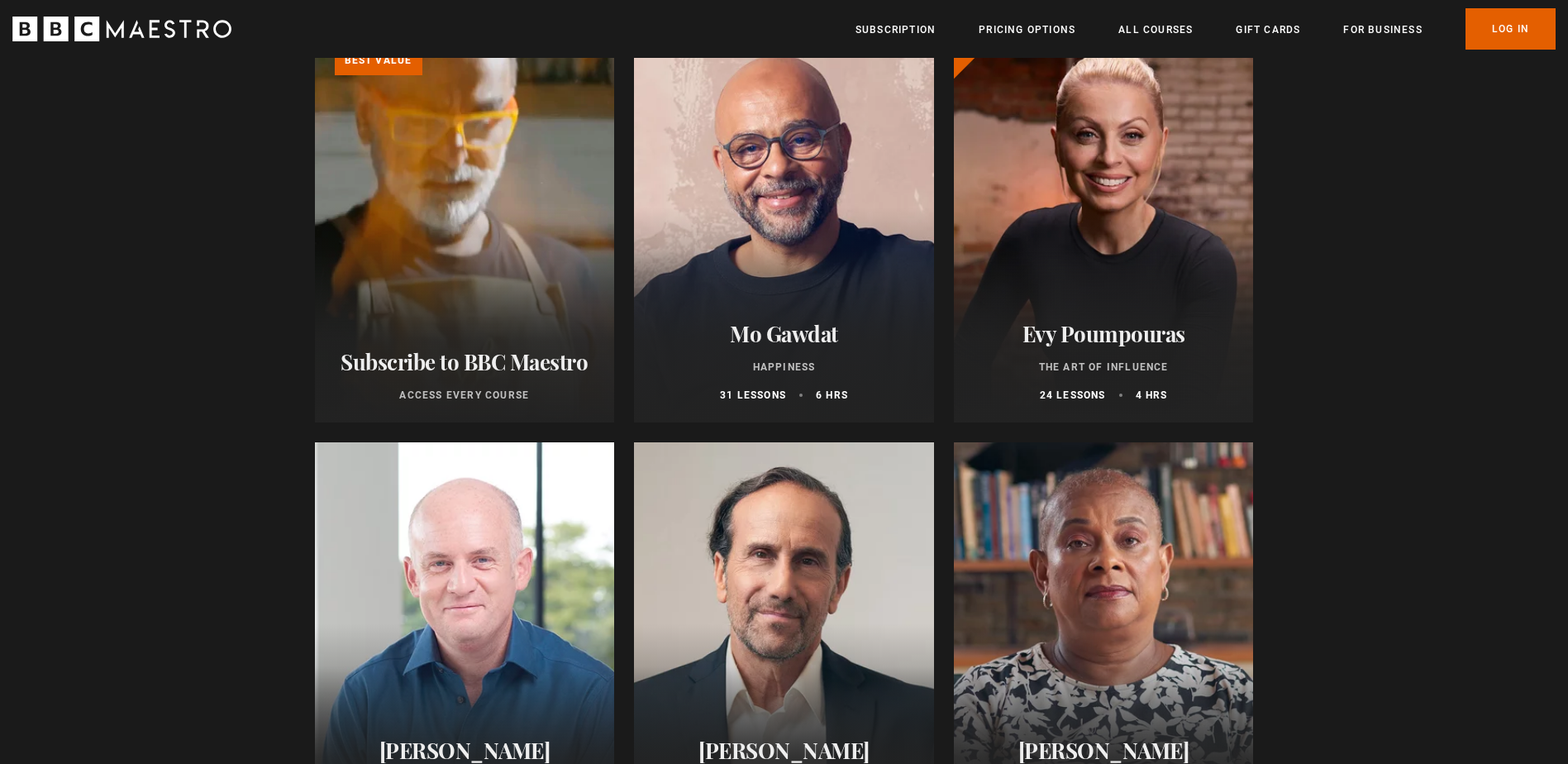
click at [727, 222] on div at bounding box center [783, 224] width 300 height 397
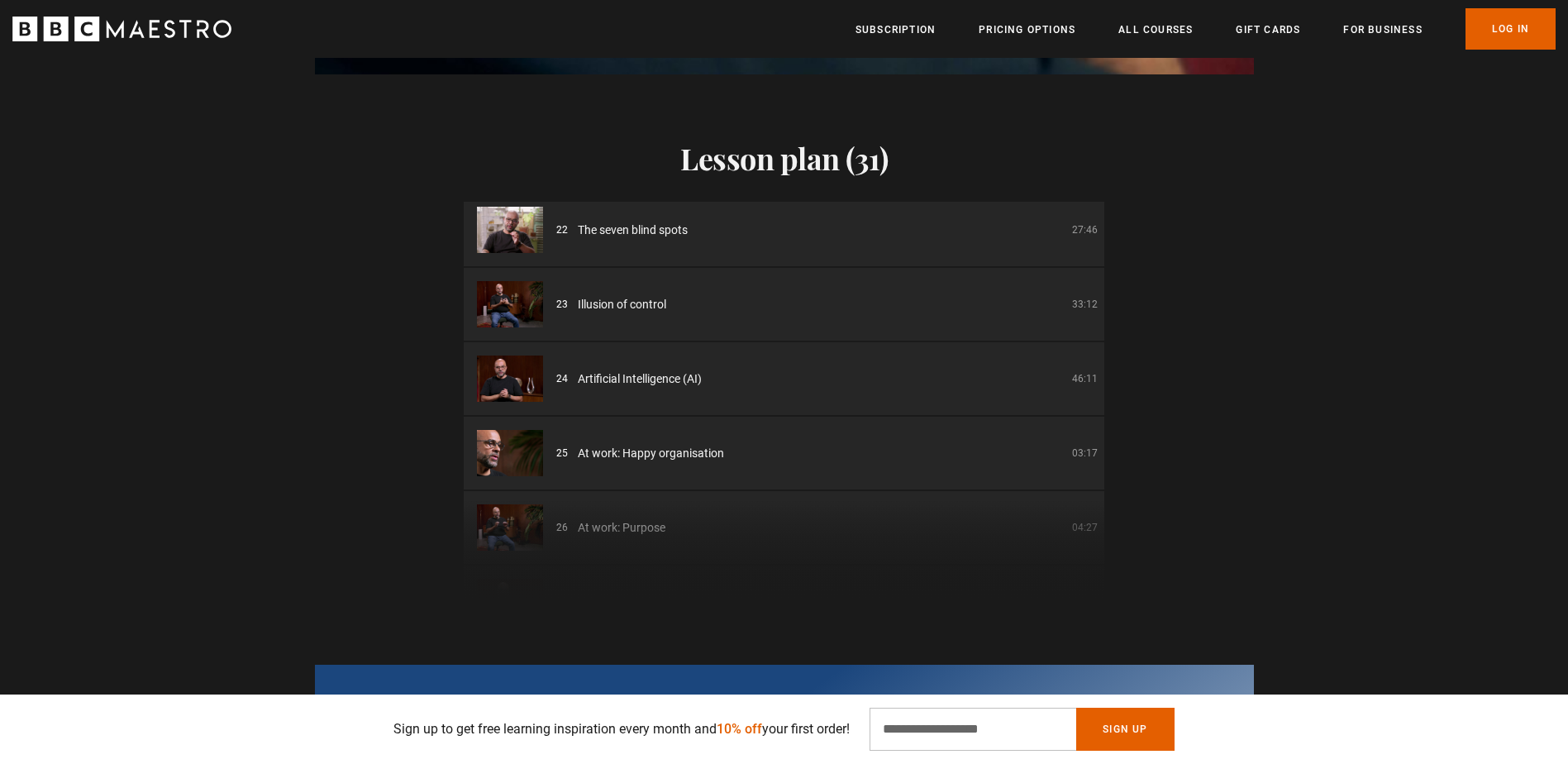
scroll to position [1908, 0]
